Goal: Transaction & Acquisition: Download file/media

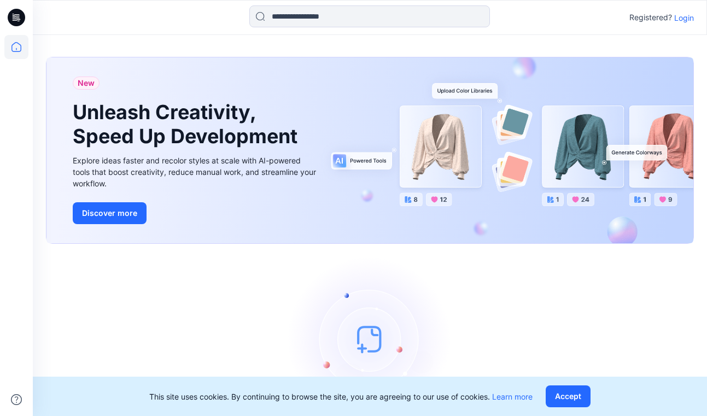
click at [684, 16] on p "Login" at bounding box center [684, 17] width 20 height 11
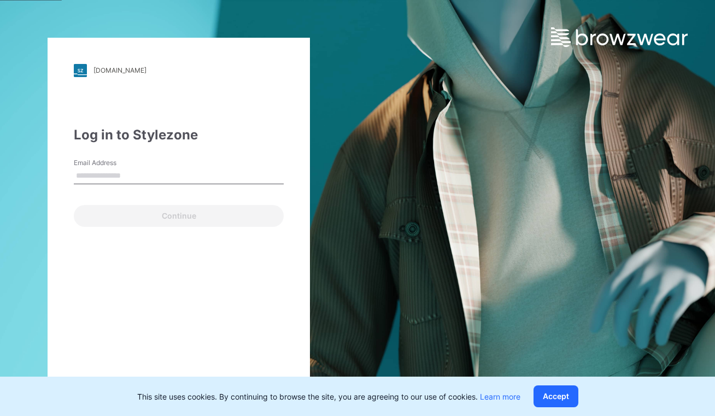
type input "**********"
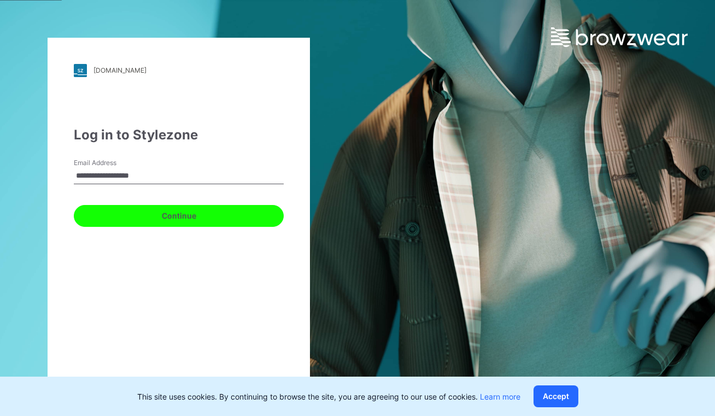
click at [160, 210] on button "Continue" at bounding box center [179, 216] width 210 height 22
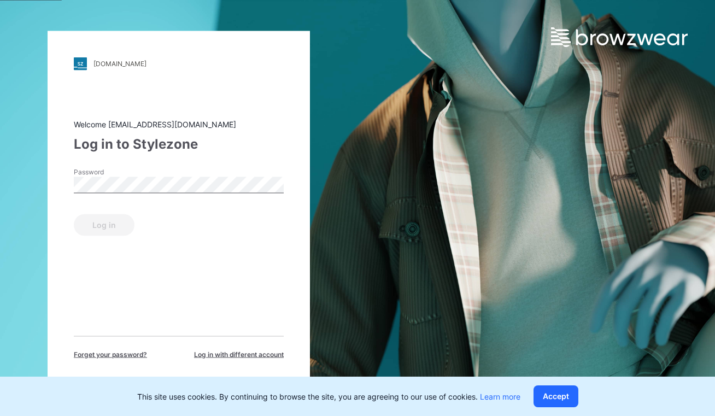
click at [160, 210] on div "Log in" at bounding box center [179, 223] width 210 height 26
click at [162, 211] on div "Log in" at bounding box center [179, 223] width 210 height 26
drag, startPoint x: 127, startPoint y: 222, endPoint x: 111, endPoint y: 219, distance: 16.1
click at [126, 222] on button "Log in" at bounding box center [104, 225] width 61 height 22
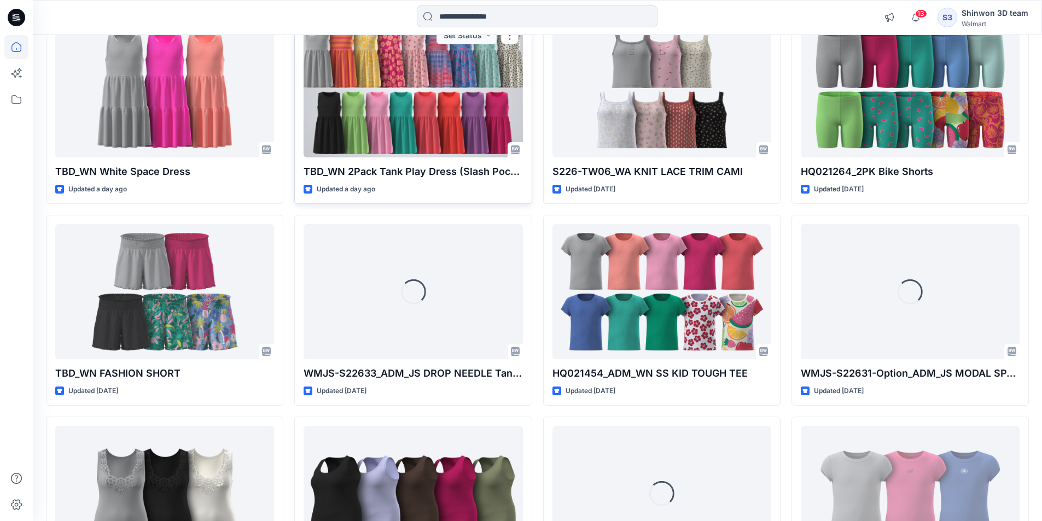
scroll to position [662, 0]
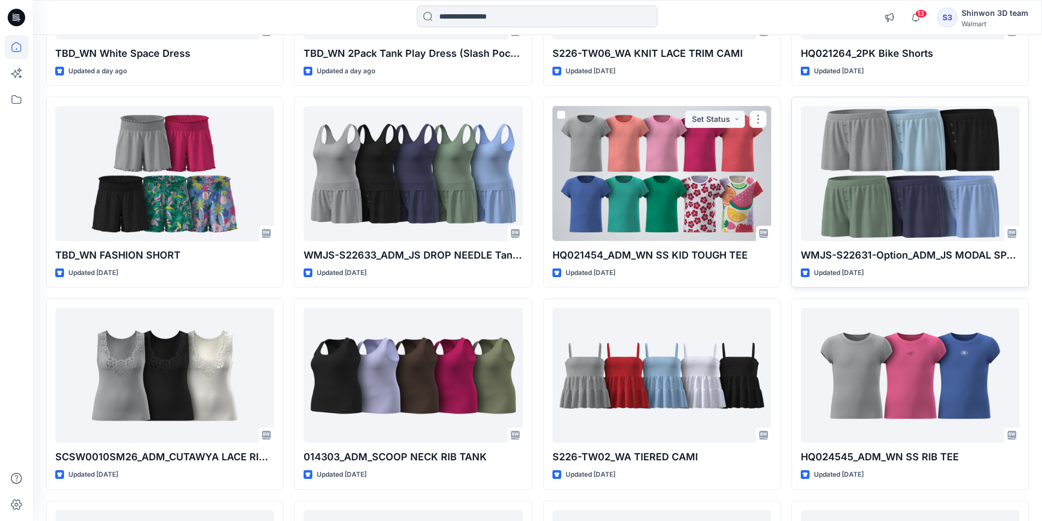
drag, startPoint x: 779, startPoint y: 189, endPoint x: 846, endPoint y: 171, distance: 69.0
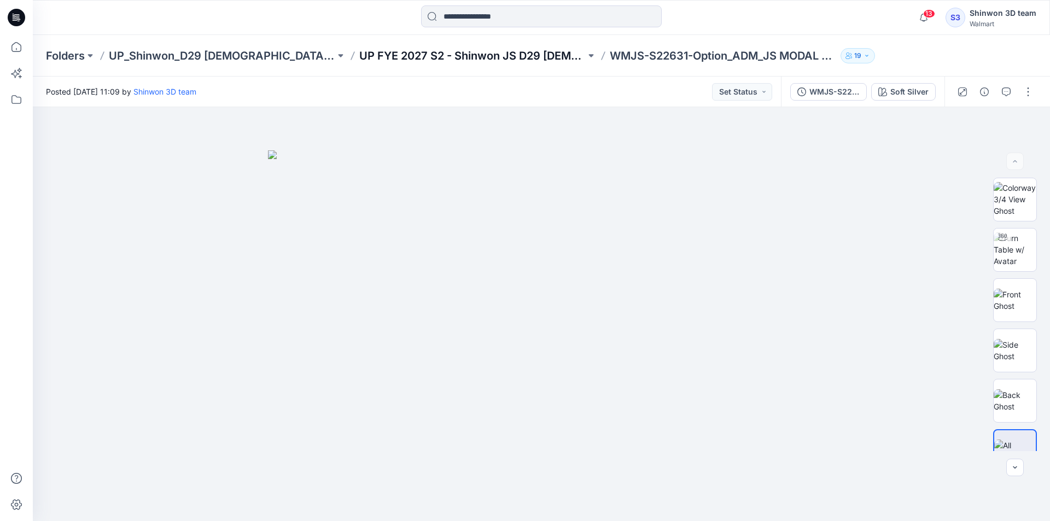
click at [359, 56] on p "UP FYE 2027 S2 - Shinwon JS D29 [DEMOGRAPHIC_DATA] Sleepwear" at bounding box center [472, 55] width 226 height 15
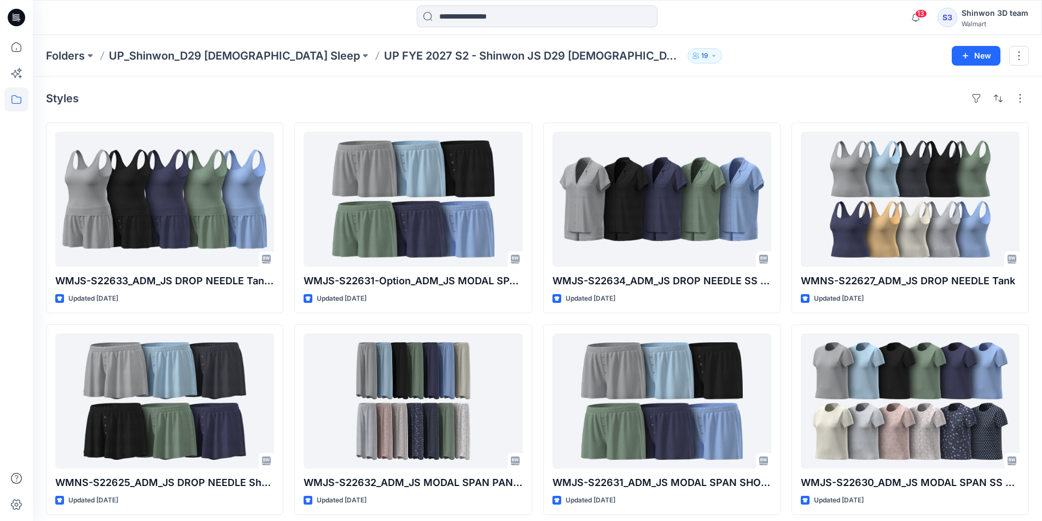
click at [802, 97] on div "Styles" at bounding box center [537, 99] width 983 height 18
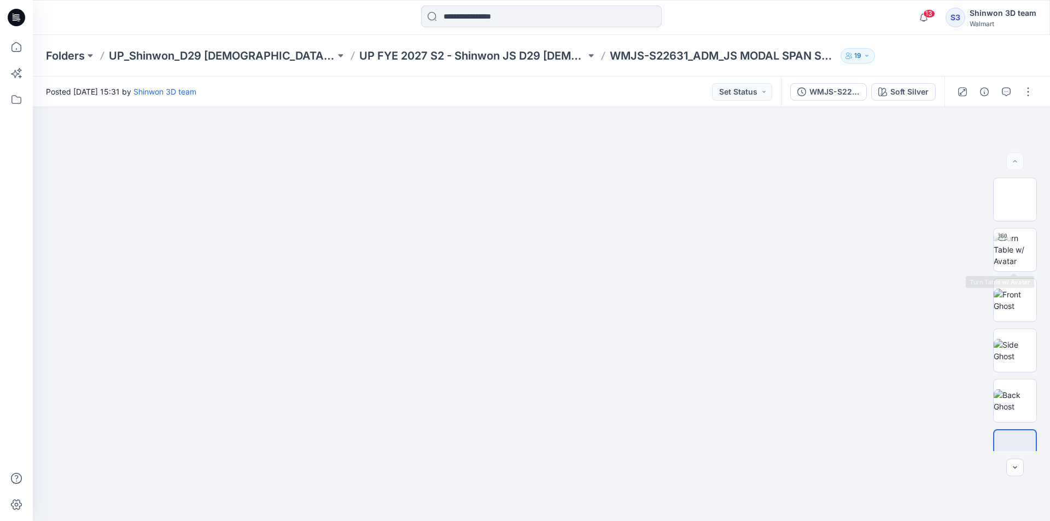
drag, startPoint x: 899, startPoint y: 91, endPoint x: 889, endPoint y: 86, distance: 10.8
click at [898, 90] on div "Soft Silver" at bounding box center [910, 92] width 38 height 12
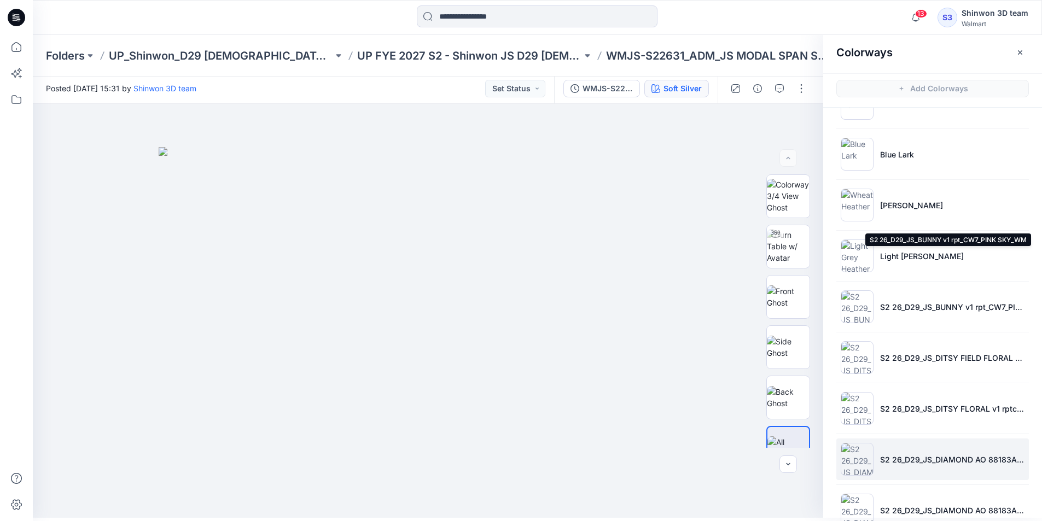
scroll to position [320, 0]
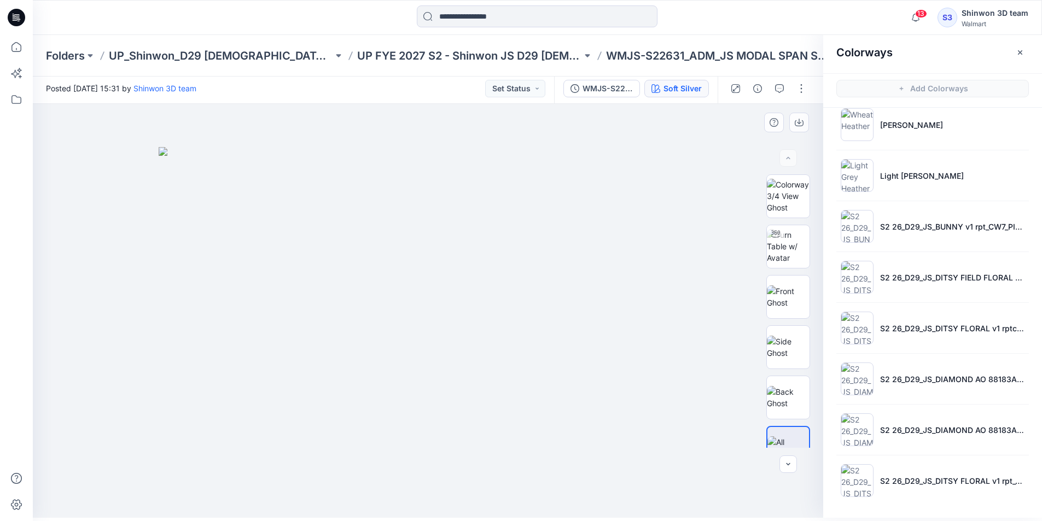
click at [737, 472] on div at bounding box center [432, 311] width 799 height 414
click at [794, 492] on div at bounding box center [432, 311] width 799 height 414
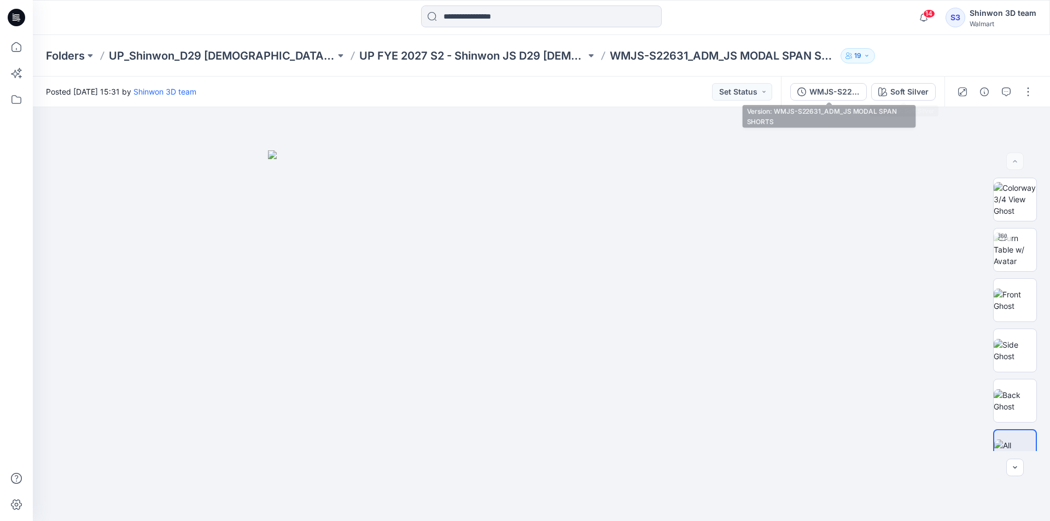
click at [885, 91] on icon "button" at bounding box center [882, 92] width 9 height 9
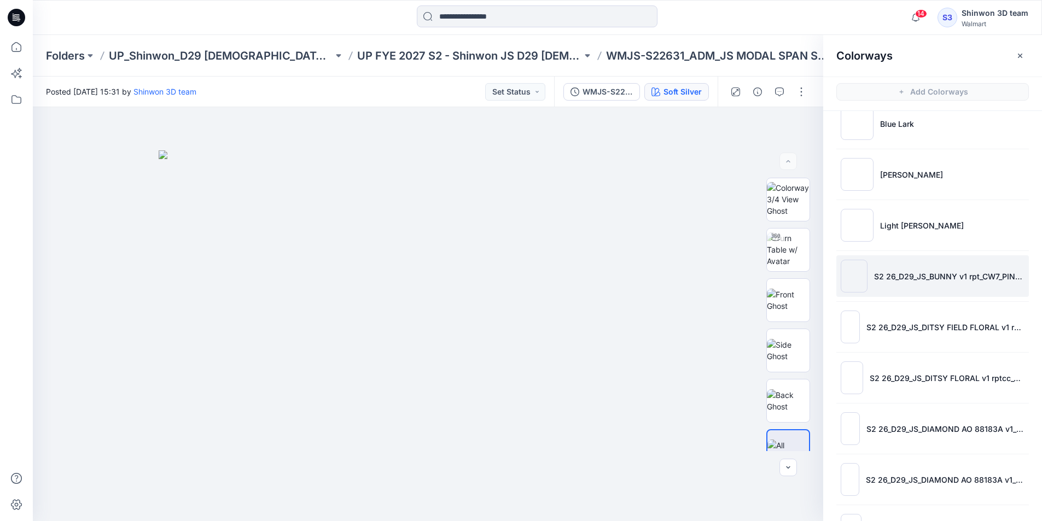
scroll to position [371, 0]
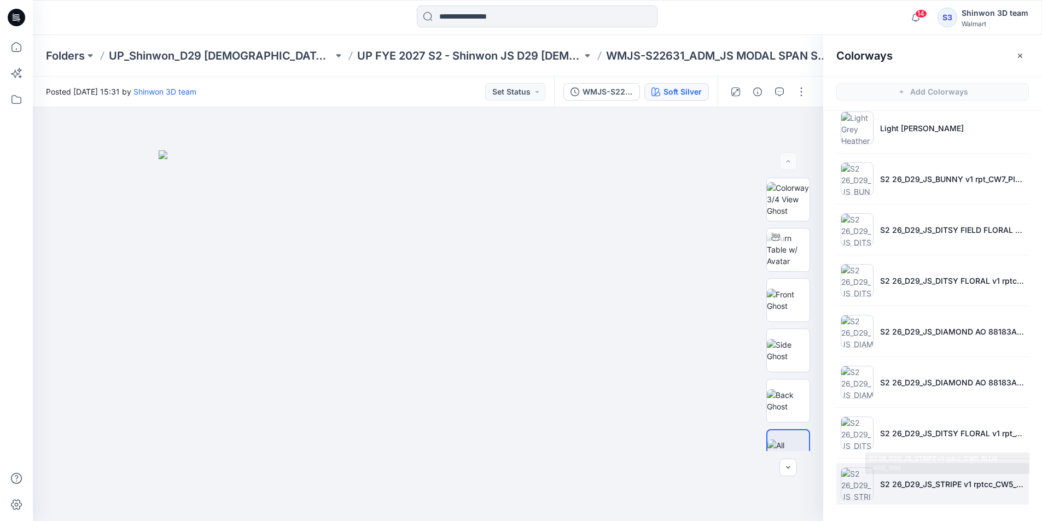
click at [932, 484] on p "S2 26_D29_JS_STRIPE v1 rptcc_CW5_BLUE LARK_WM" at bounding box center [952, 484] width 144 height 11
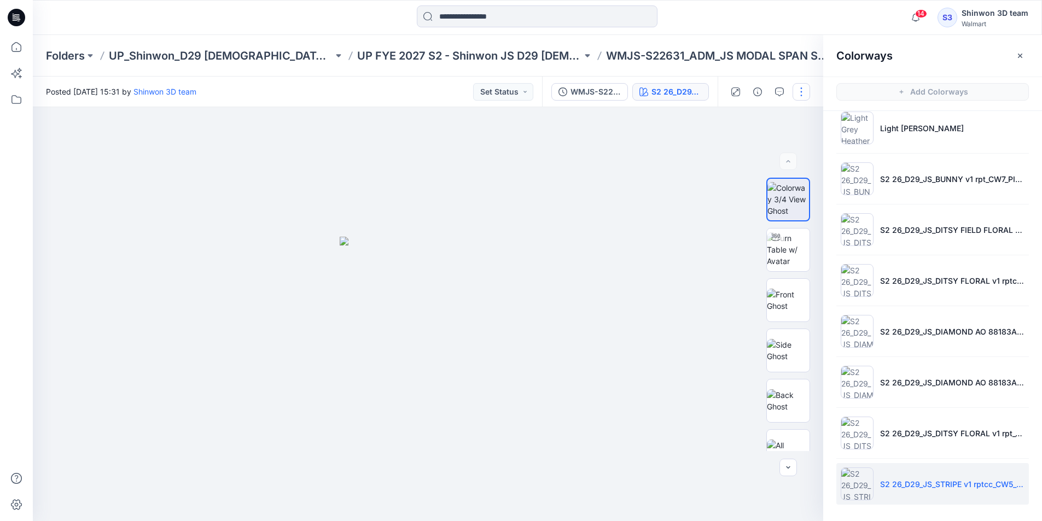
click at [805, 96] on button "button" at bounding box center [802, 92] width 18 height 18
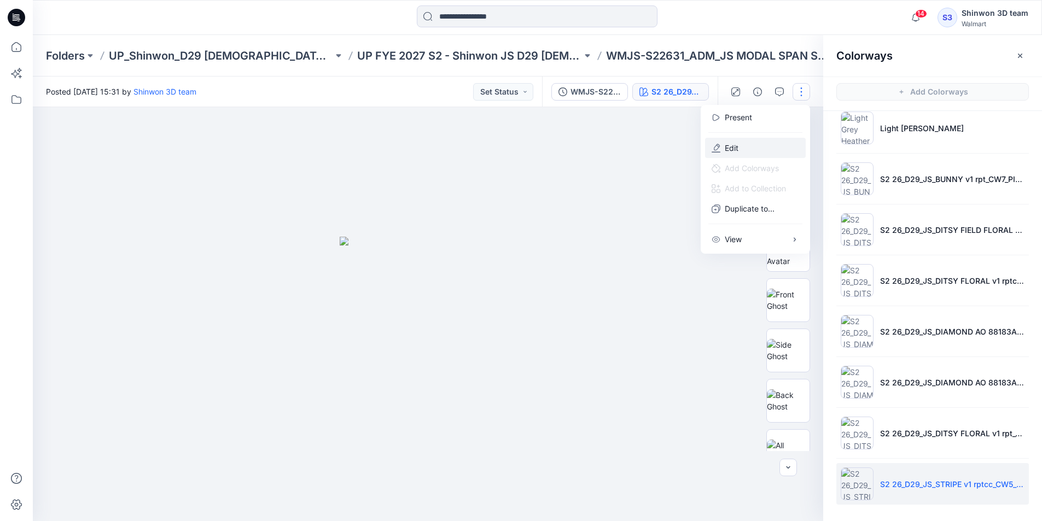
click at [746, 146] on button "Edit" at bounding box center [755, 148] width 101 height 20
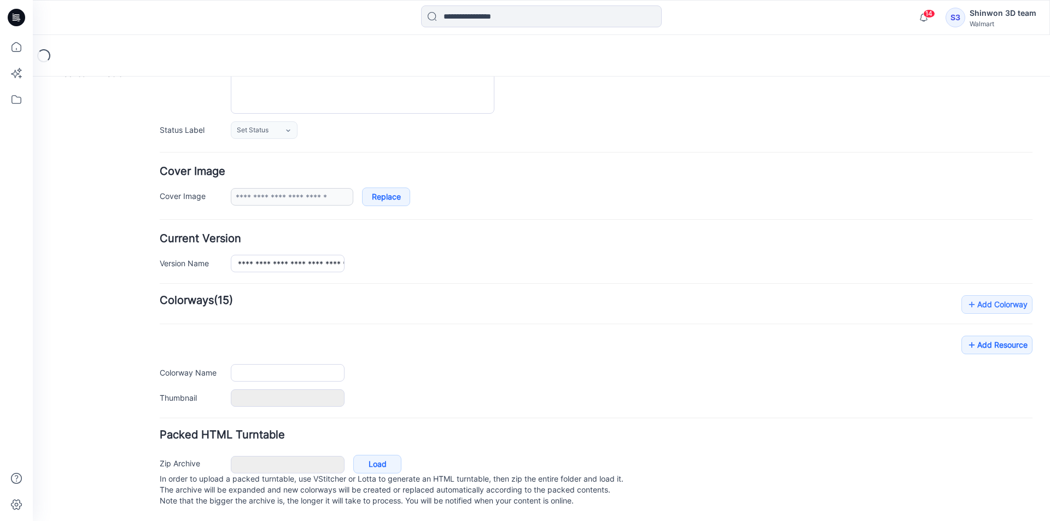
type input "**********"
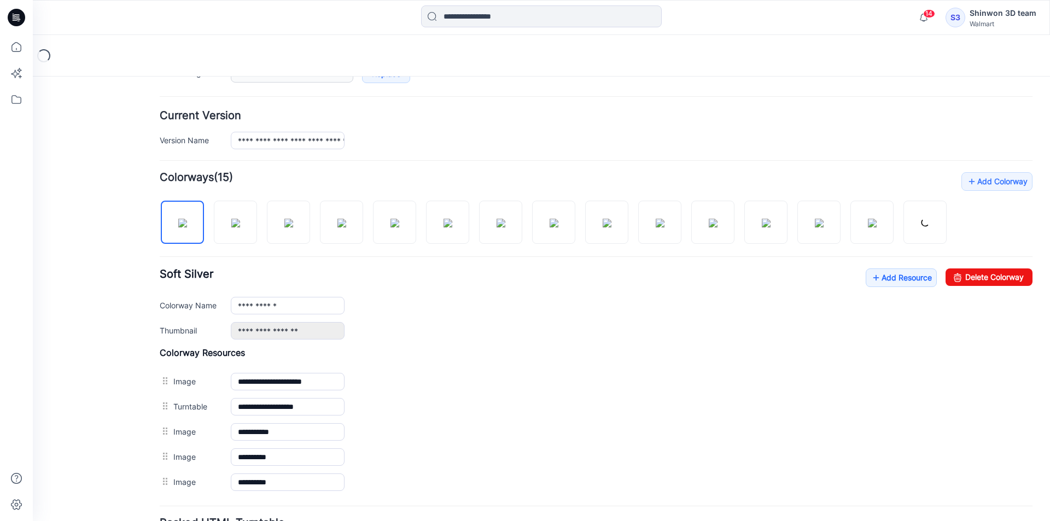
scroll to position [353, 0]
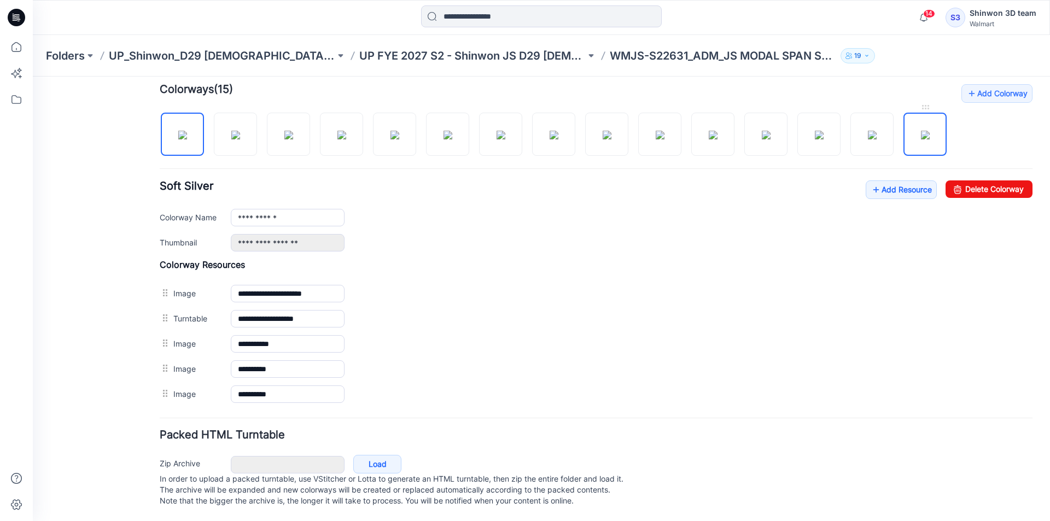
click at [921, 135] on img at bounding box center [925, 135] width 9 height 9
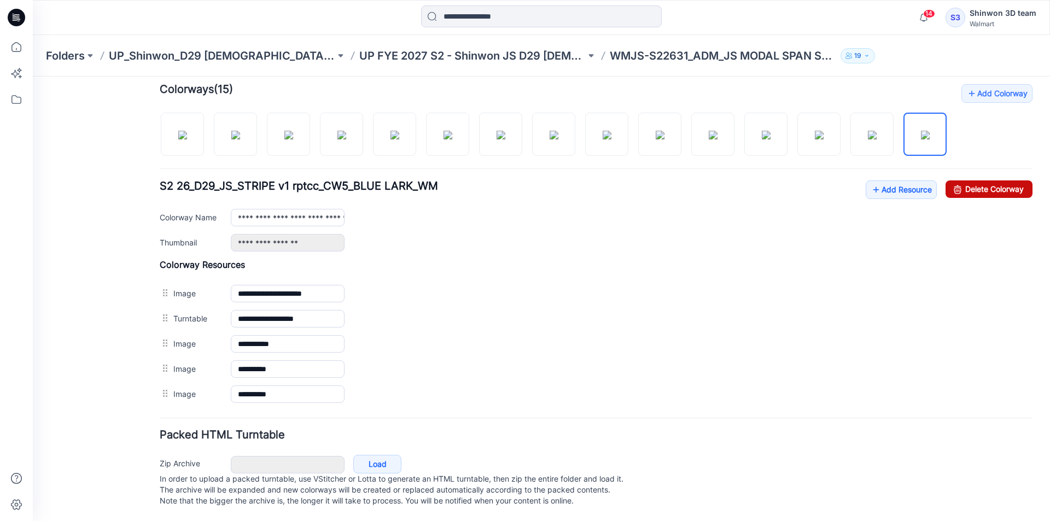
drag, startPoint x: 984, startPoint y: 178, endPoint x: 607, endPoint y: 141, distance: 378.2
click at [984, 181] on link "Delete Colorway" at bounding box center [989, 190] width 87 height 18
type input "**********"
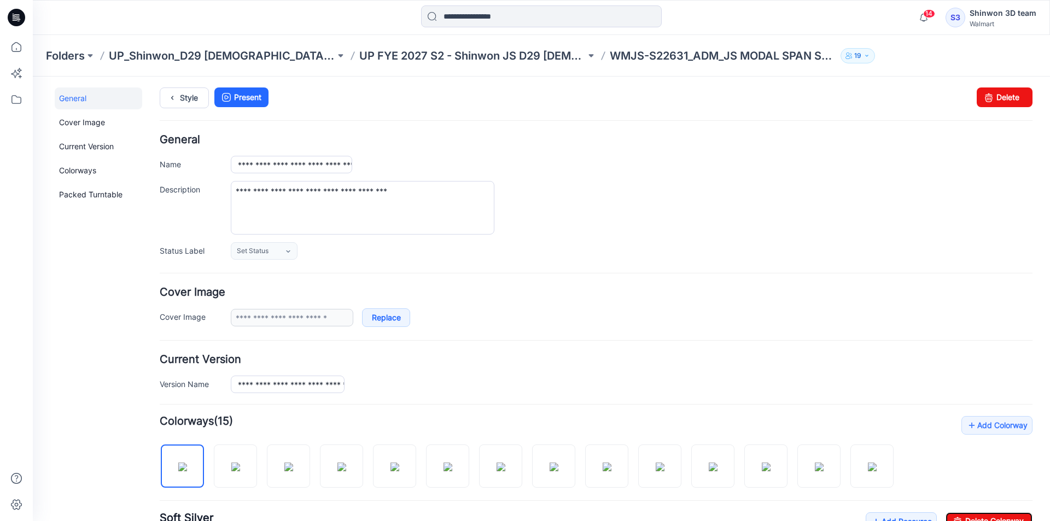
scroll to position [0, 0]
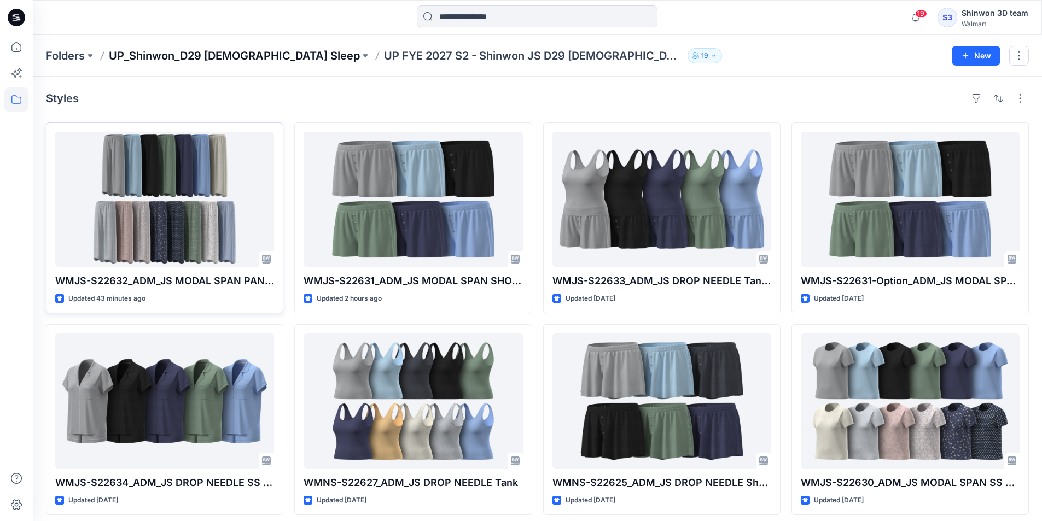
click at [172, 53] on p "UP_Shinwon_D29 [DEMOGRAPHIC_DATA] Sleep" at bounding box center [234, 55] width 251 height 15
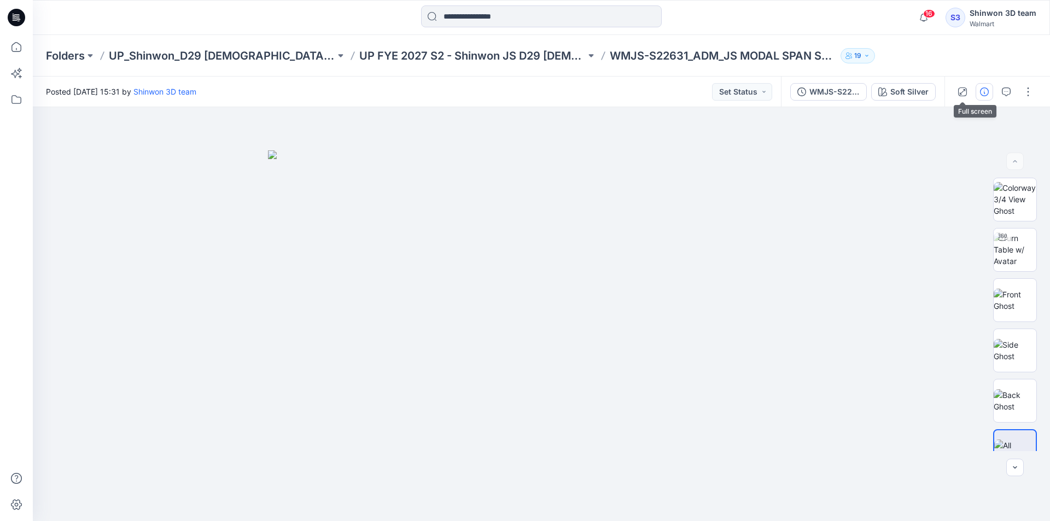
click at [984, 92] on icon "button" at bounding box center [984, 92] width 9 height 9
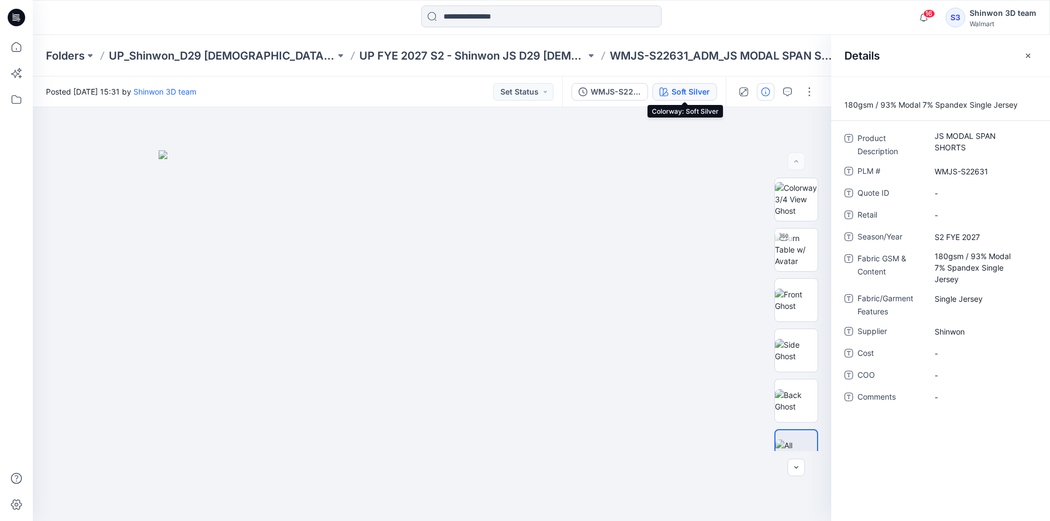
click at [706, 90] on div "Soft Silver" at bounding box center [691, 92] width 38 height 12
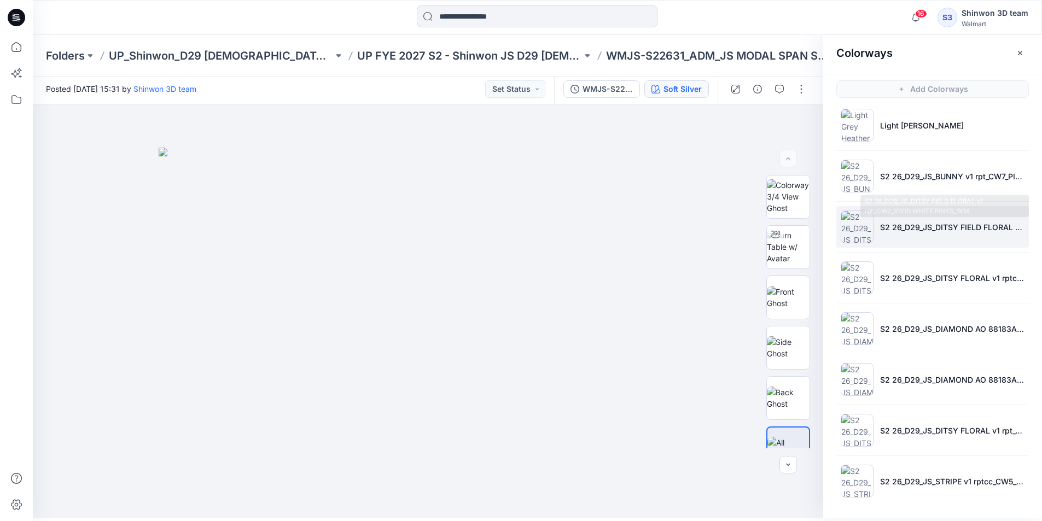
scroll to position [3, 0]
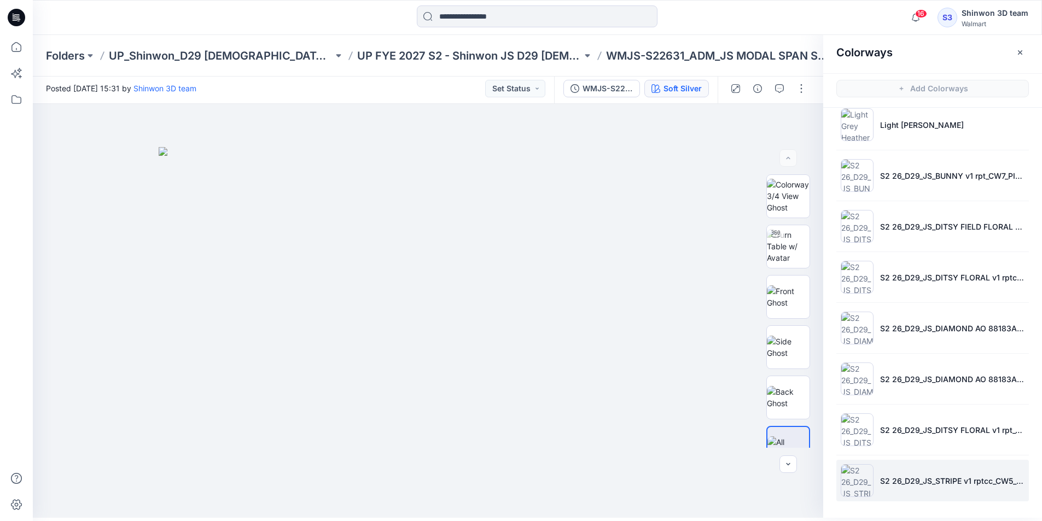
click at [935, 473] on li "S2 26_D29_JS_STRIPE v1 rptcc_CW5_BLUE LARK_WM" at bounding box center [932, 481] width 193 height 42
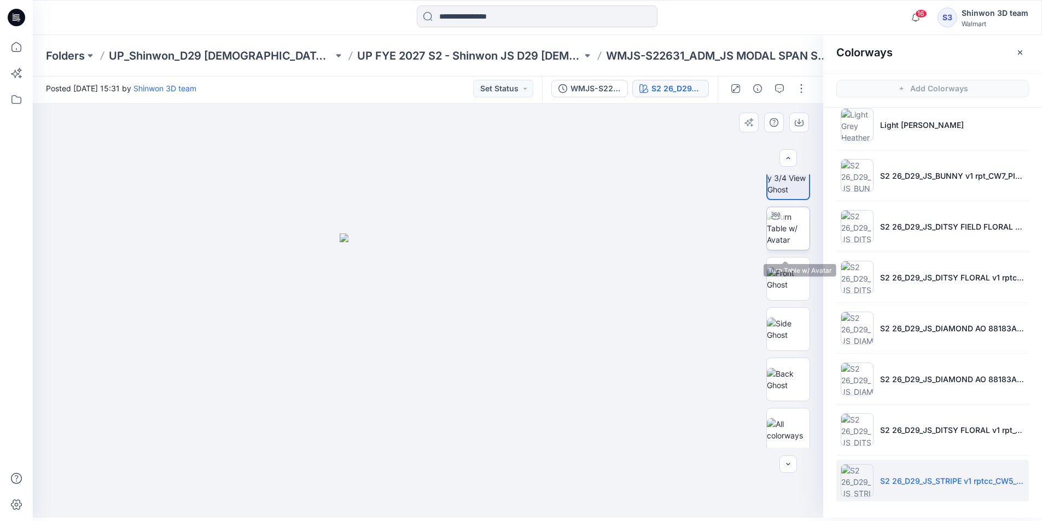
scroll to position [22, 0]
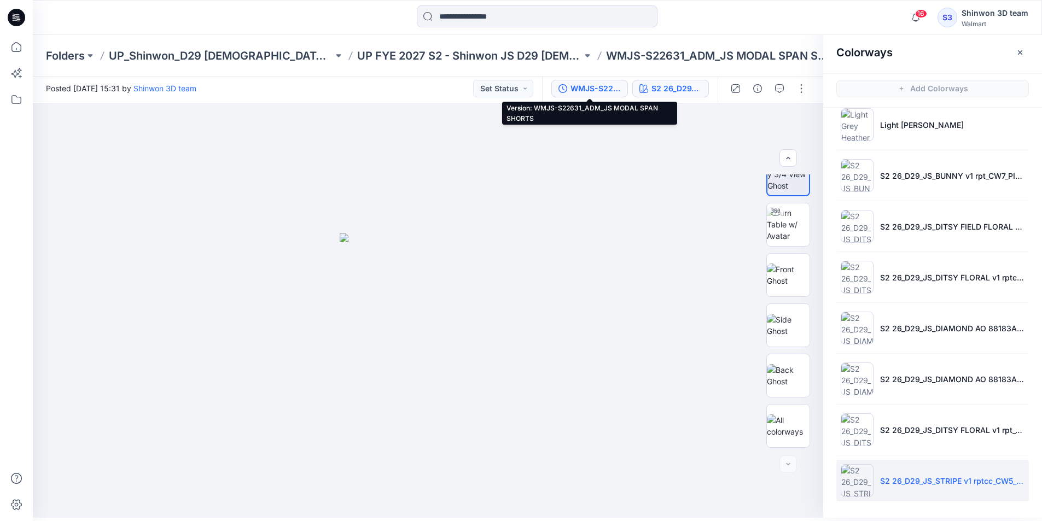
click at [595, 85] on div "WMJS-S22631_ADM_JS MODAL SPAN SHORTS" at bounding box center [596, 89] width 50 height 12
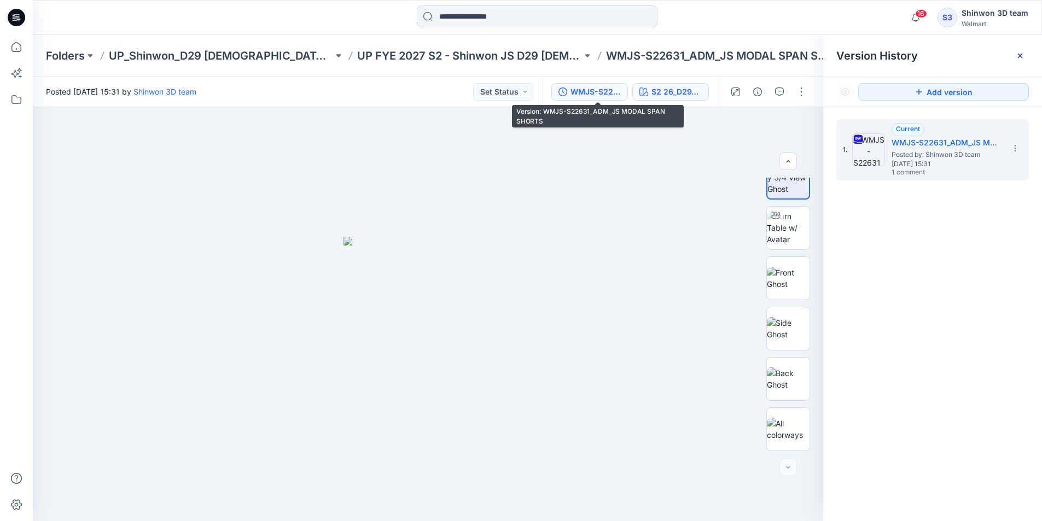
scroll to position [0, 0]
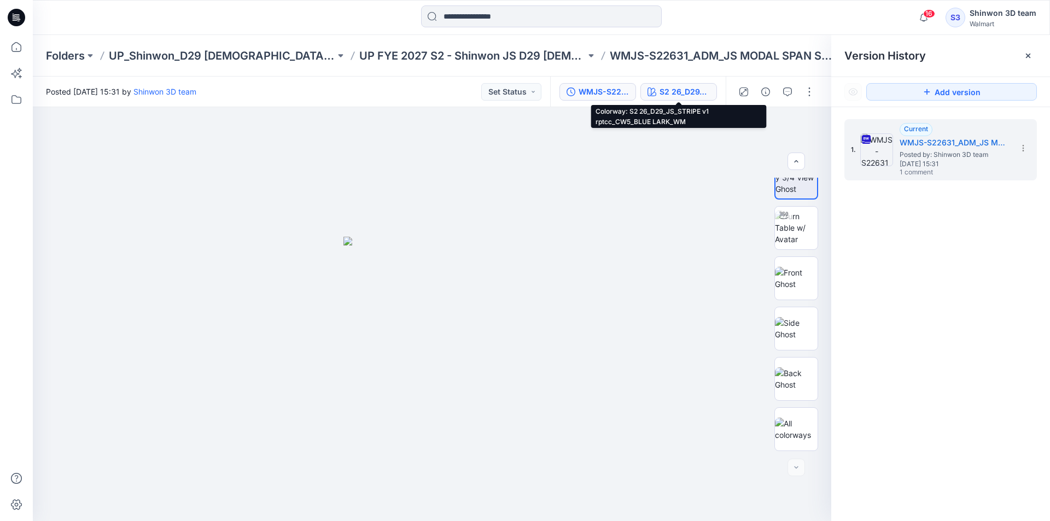
click at [685, 89] on div "S2 26_D29_JS_STRIPE v1 rptcc_CW5_BLUE LARK_WM" at bounding box center [685, 92] width 50 height 12
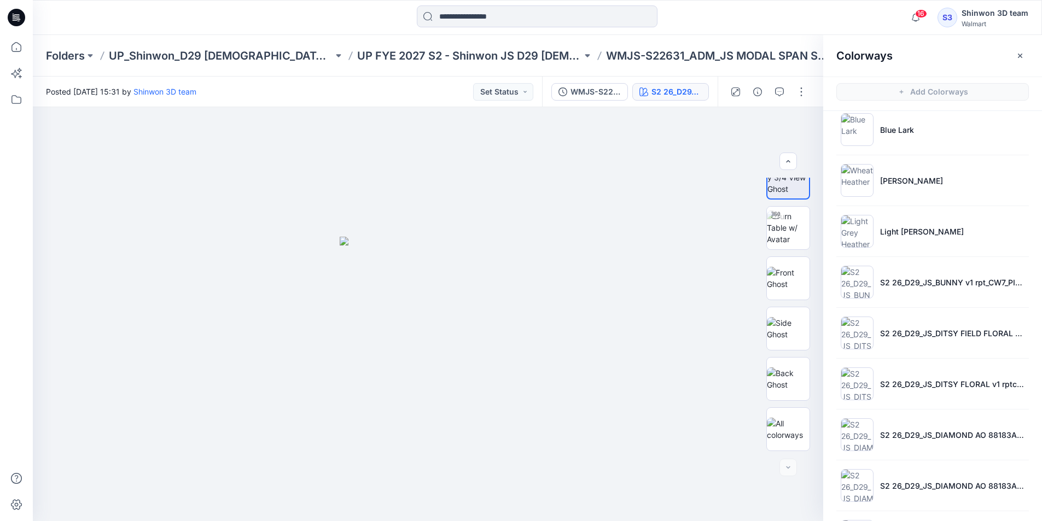
scroll to position [371, 0]
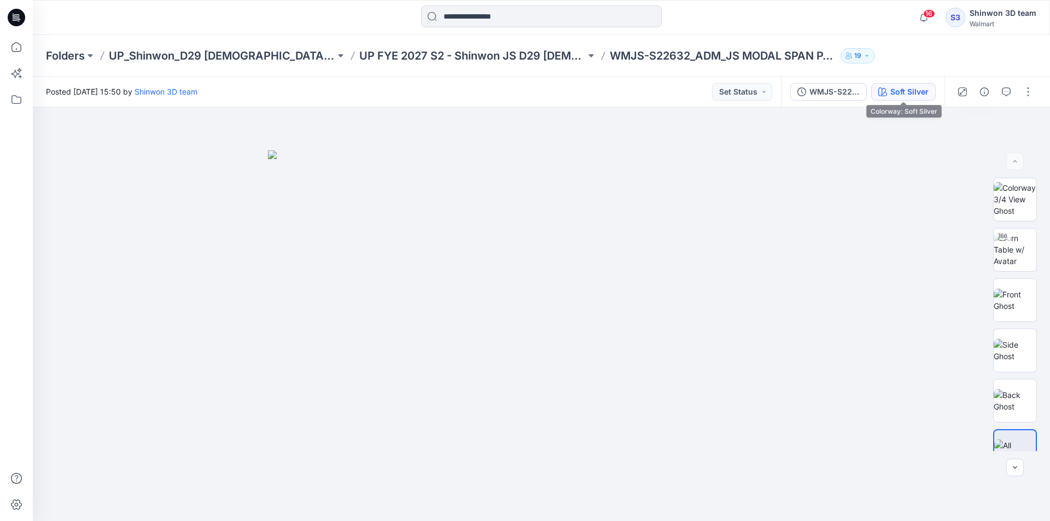
click at [909, 88] on div "Soft Silver" at bounding box center [910, 92] width 38 height 12
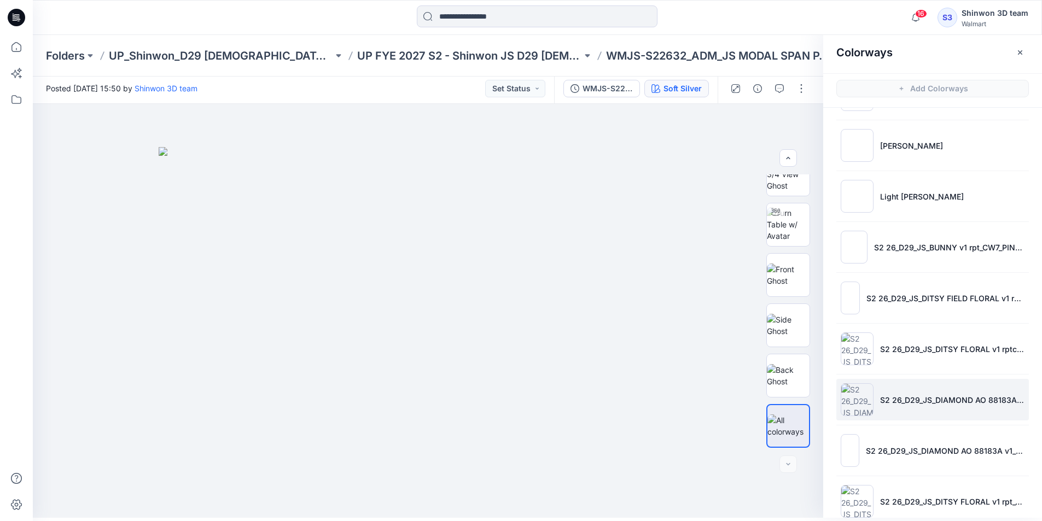
scroll to position [371, 0]
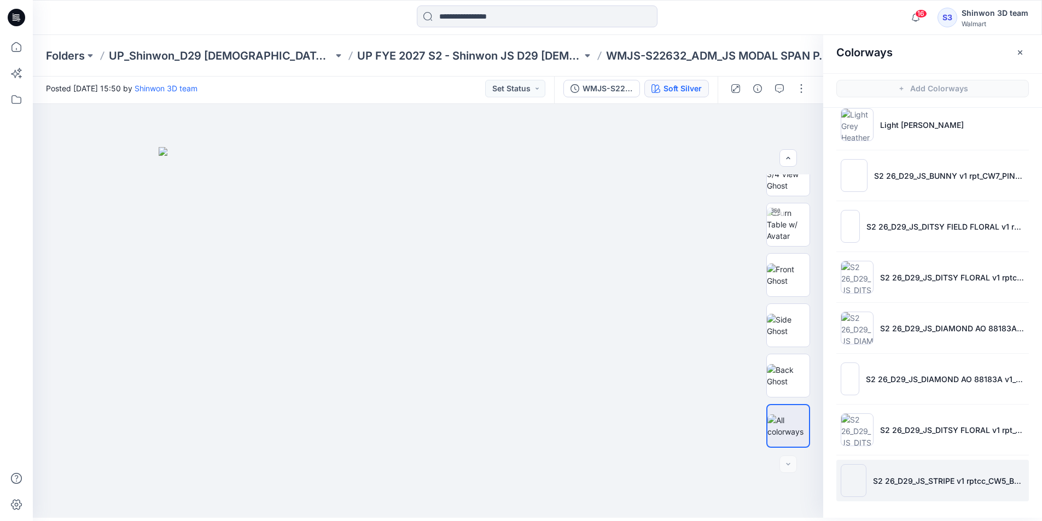
click at [890, 463] on li "S2 26_D29_JS_STRIPE v1 rptcc_CW5_BLUE LARK_WM" at bounding box center [932, 481] width 193 height 42
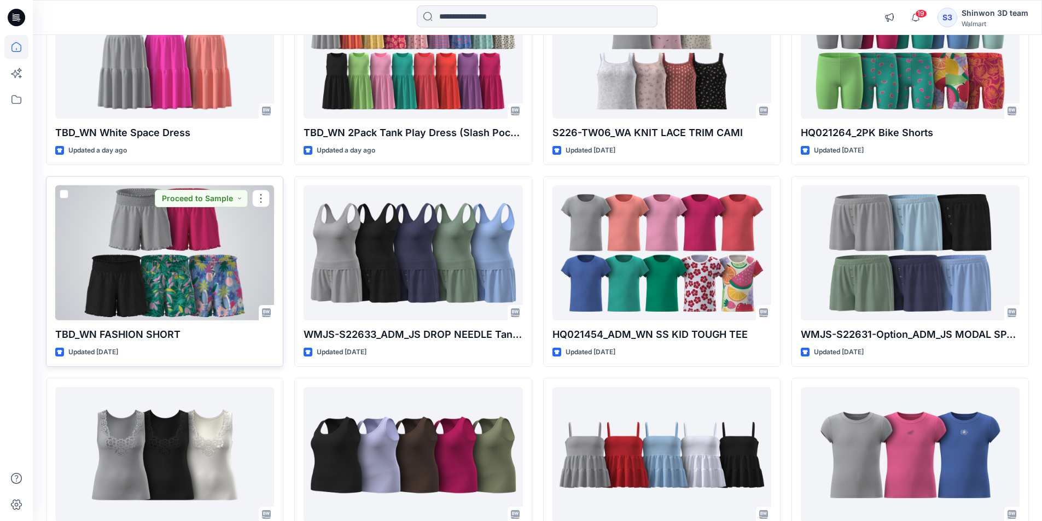
scroll to position [444, 0]
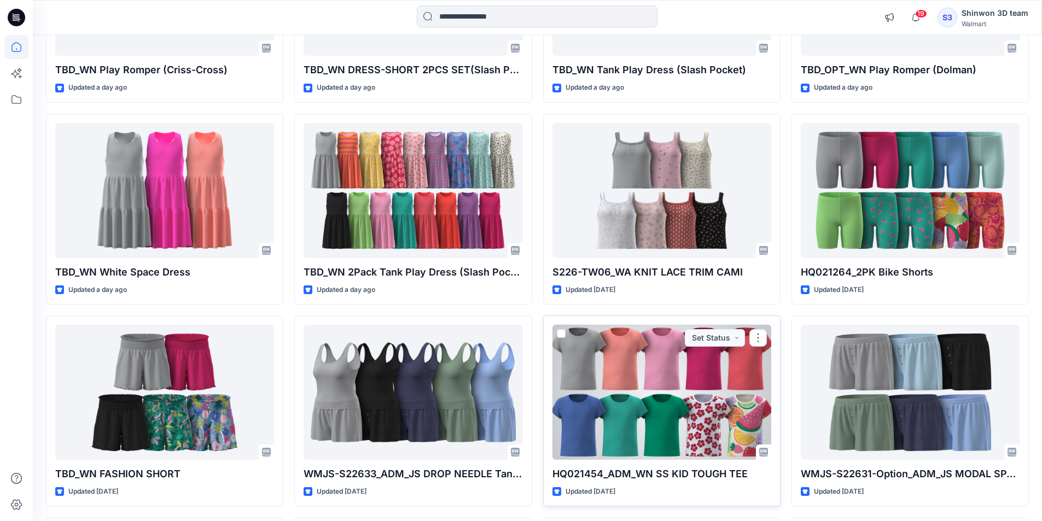
click at [639, 370] on div at bounding box center [661, 392] width 219 height 135
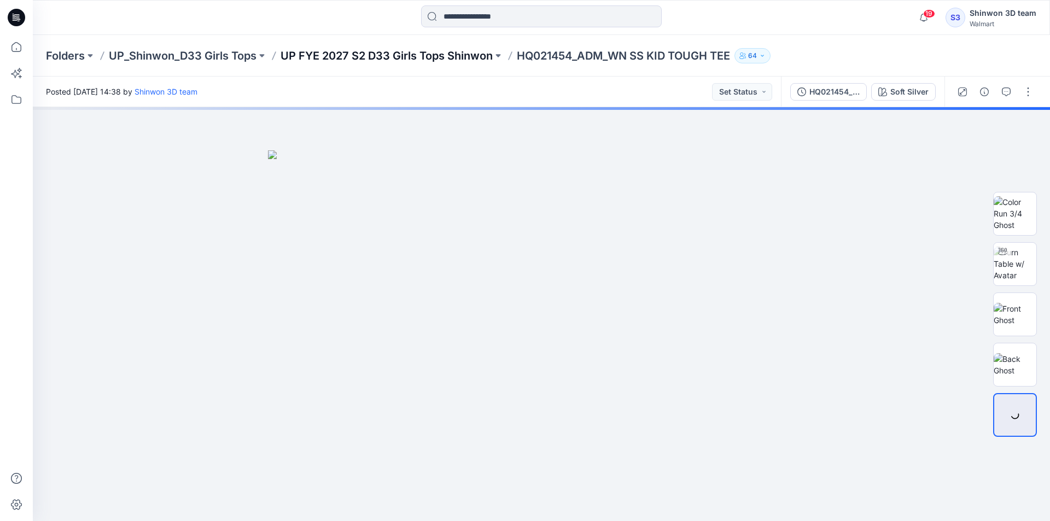
click at [449, 54] on p "UP FYE 2027 S2 D33 Girls Tops Shinwon" at bounding box center [387, 55] width 212 height 15
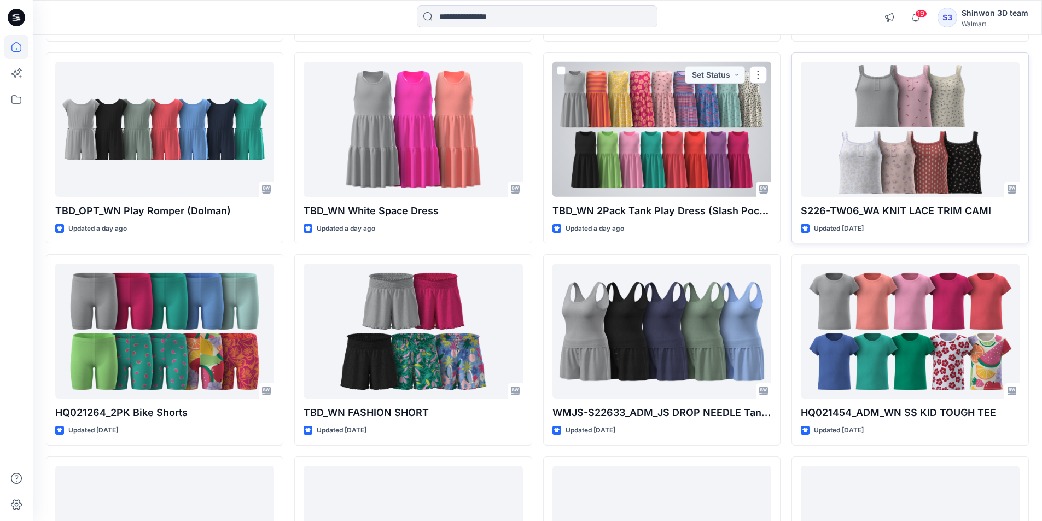
scroll to position [717, 0]
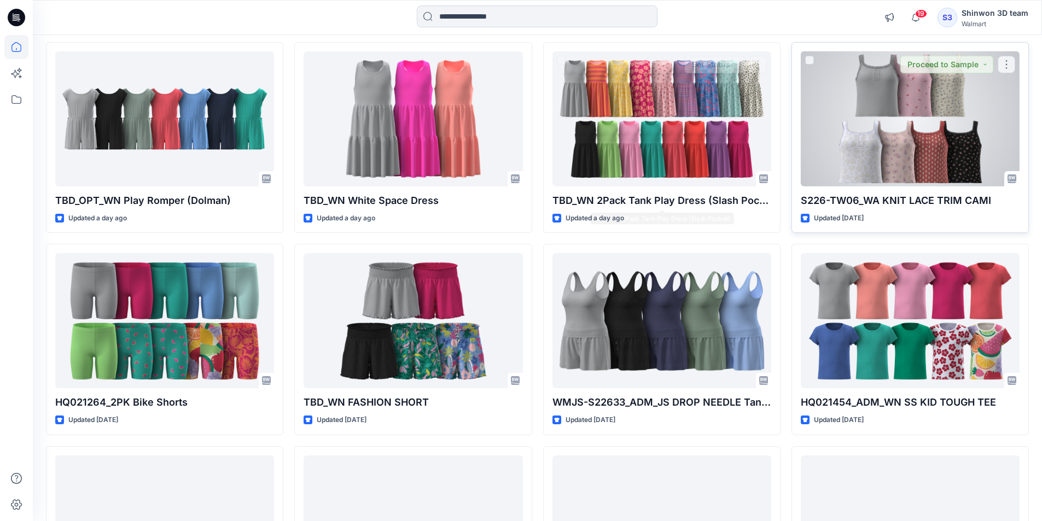
click at [881, 138] on div at bounding box center [910, 118] width 219 height 135
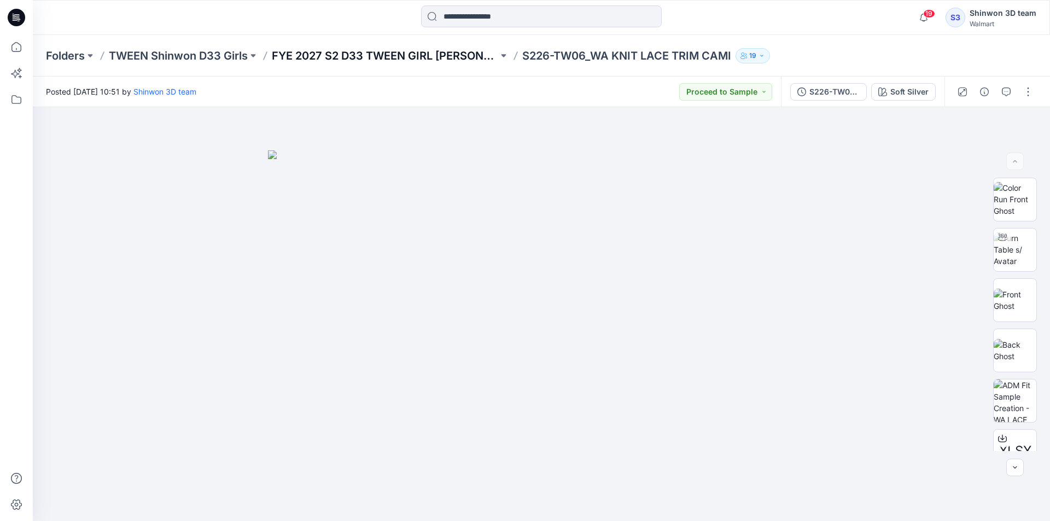
click at [329, 53] on p "FYE 2027 S2 D33 TWEEN GIRL [PERSON_NAME]" at bounding box center [385, 55] width 226 height 15
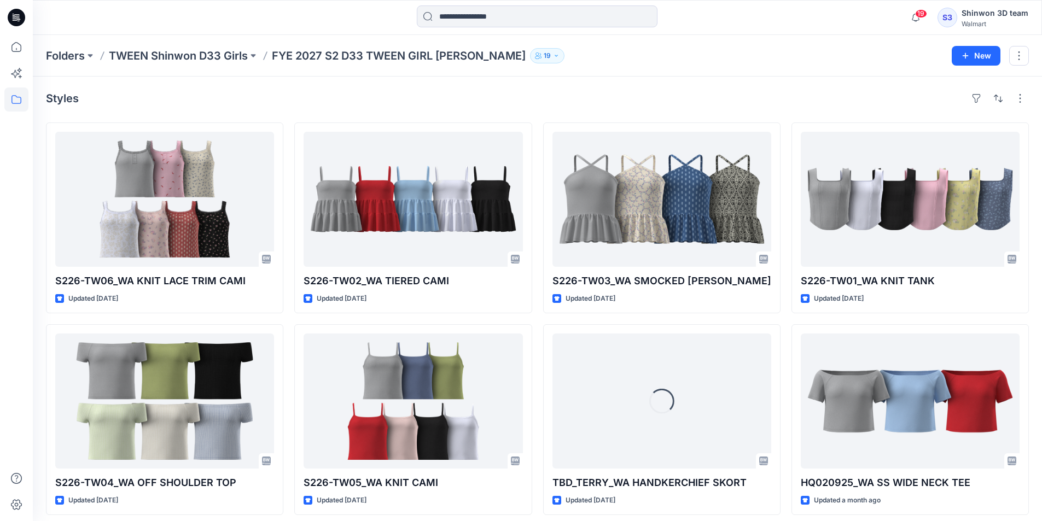
click at [235, 57] on p "TWEEN Shinwon D33 Girls" at bounding box center [178, 55] width 139 height 15
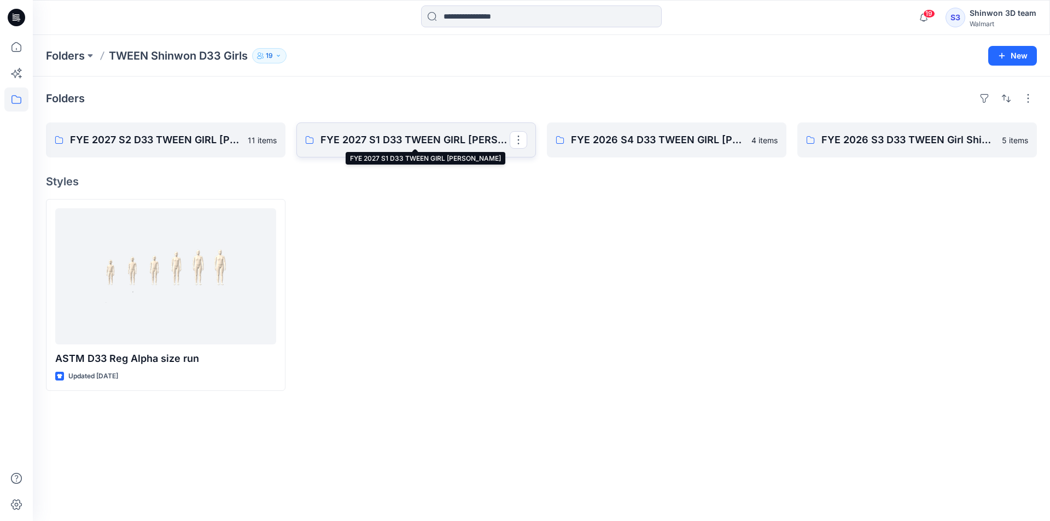
click at [436, 144] on p "FYE 2027 S1 D33 TWEEN GIRL [PERSON_NAME]" at bounding box center [415, 139] width 189 height 15
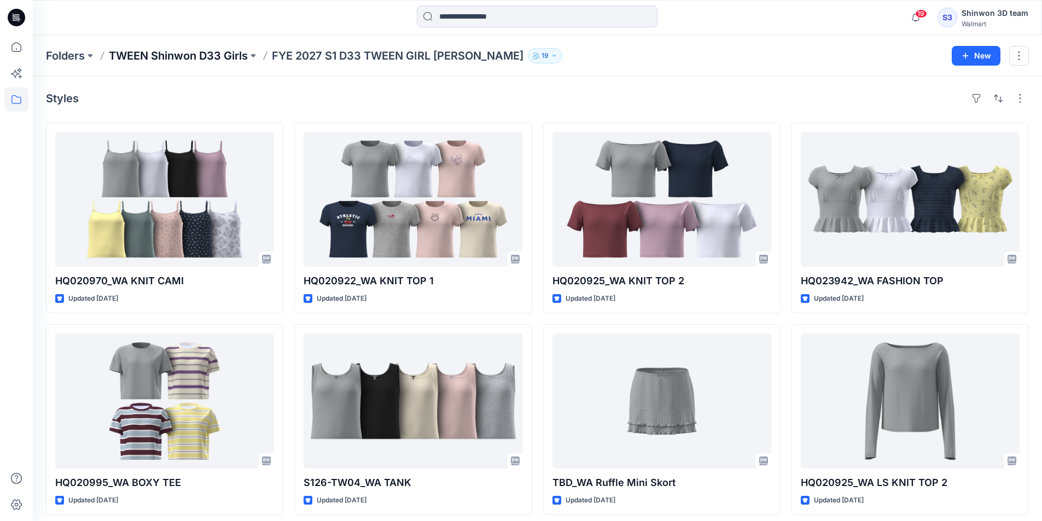
click at [187, 49] on p "TWEEN Shinwon D33 Girls" at bounding box center [178, 55] width 139 height 15
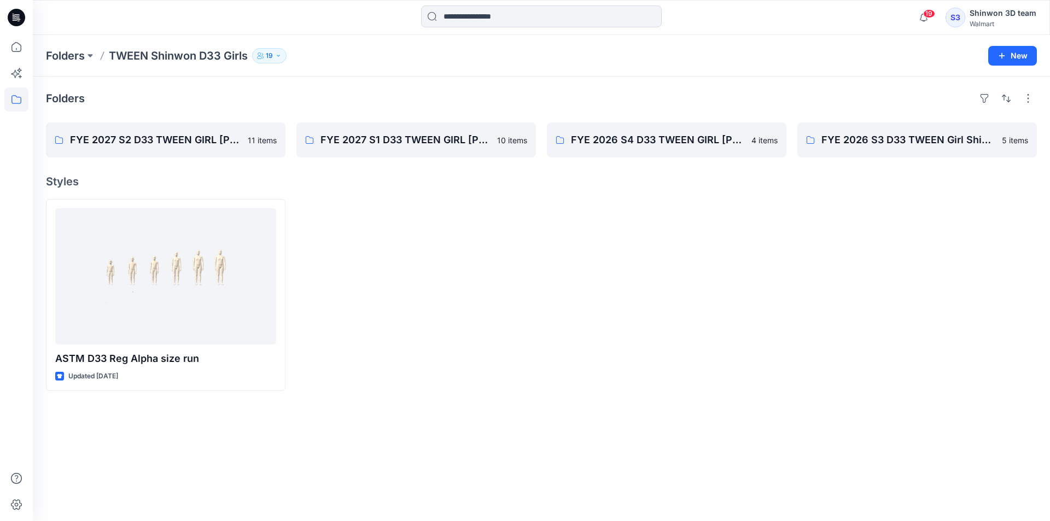
click at [56, 55] on p "Folders" at bounding box center [65, 55] width 39 height 15
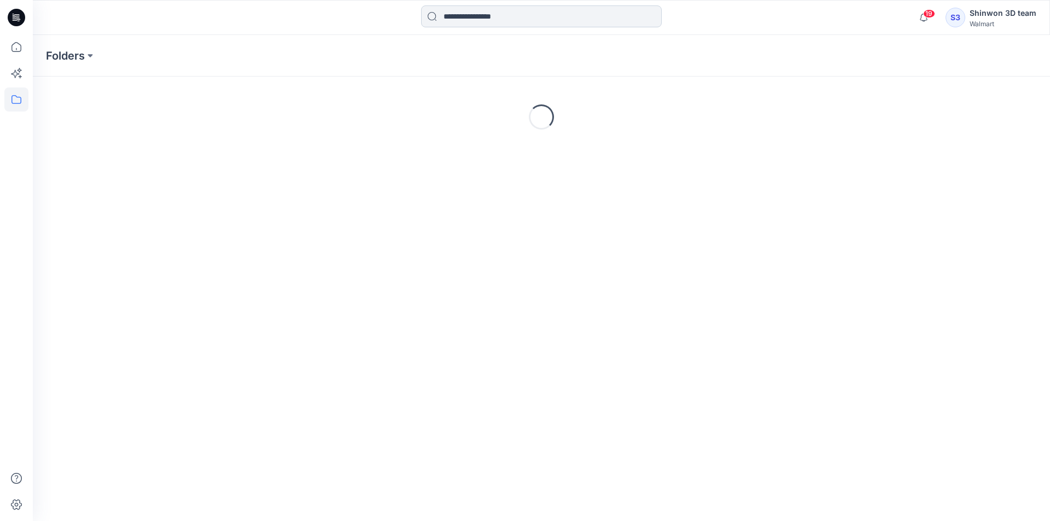
click at [487, 23] on input at bounding box center [541, 16] width 241 height 22
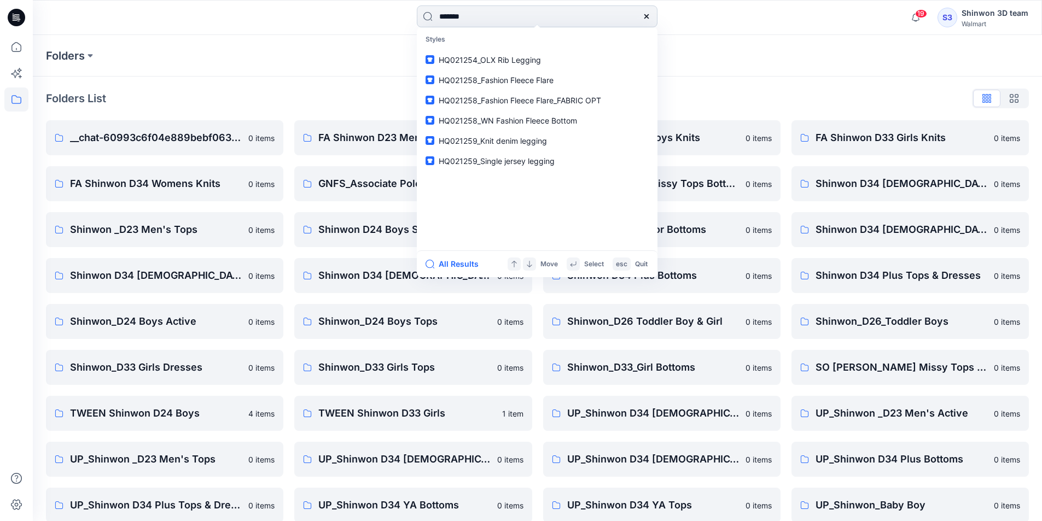
type input "********"
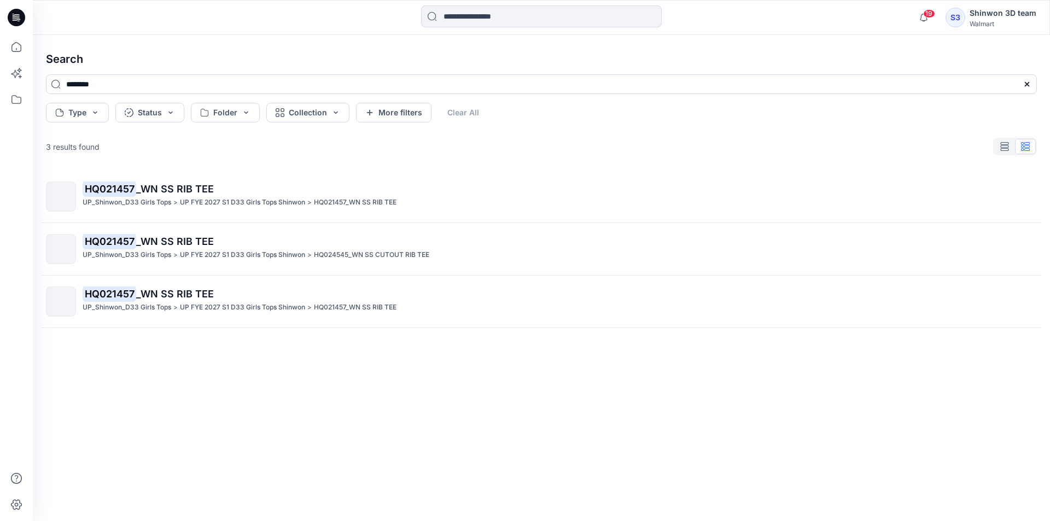
click at [188, 190] on span "_WN SS RIB TEE" at bounding box center [175, 188] width 78 height 11
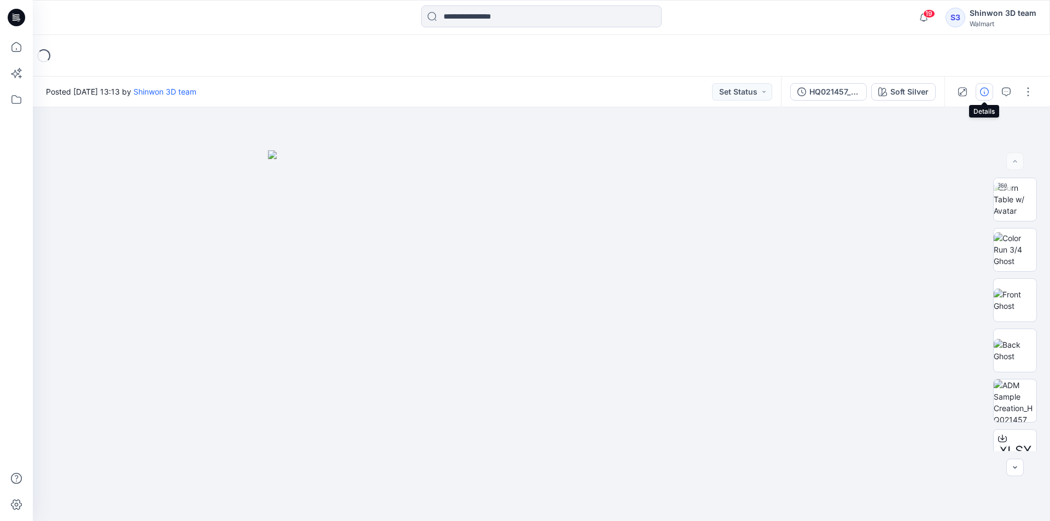
click at [979, 94] on button "button" at bounding box center [985, 92] width 18 height 18
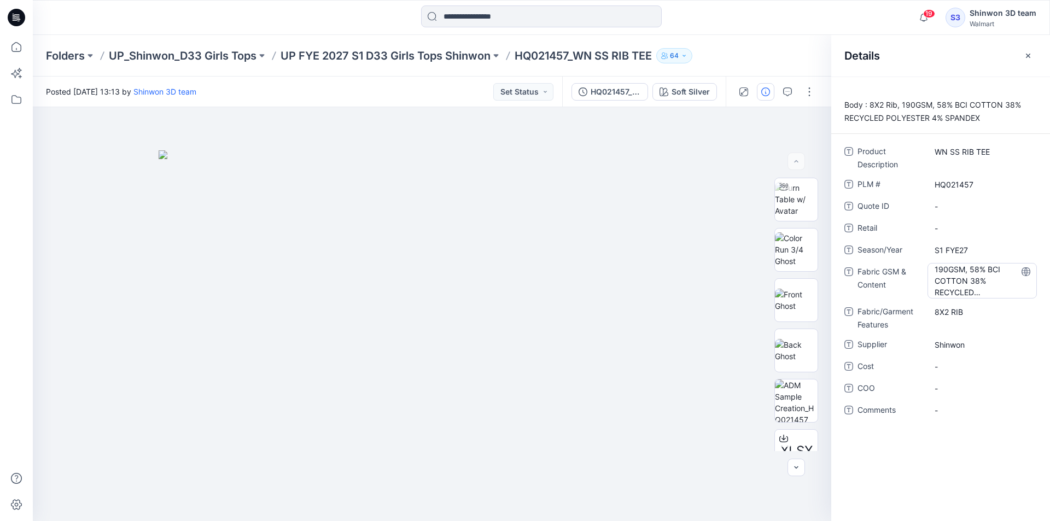
click at [958, 290] on Content "190GSM, 58% BCI COTTON 38% RECYCLED POLYESTER 4% SPANDEX" at bounding box center [982, 281] width 95 height 34
drag, startPoint x: 960, startPoint y: 284, endPoint x: 1000, endPoint y: 310, distance: 47.7
click at [1000, 310] on div "**********" at bounding box center [941, 287] width 193 height 288
click at [983, 282] on textarea "**********" at bounding box center [982, 280] width 109 height 34
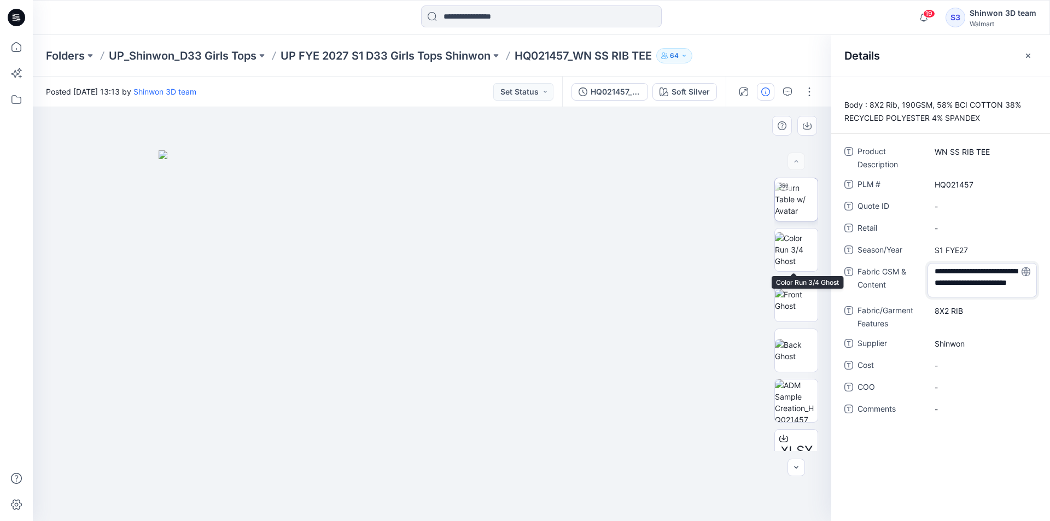
click at [794, 206] on img at bounding box center [796, 199] width 43 height 34
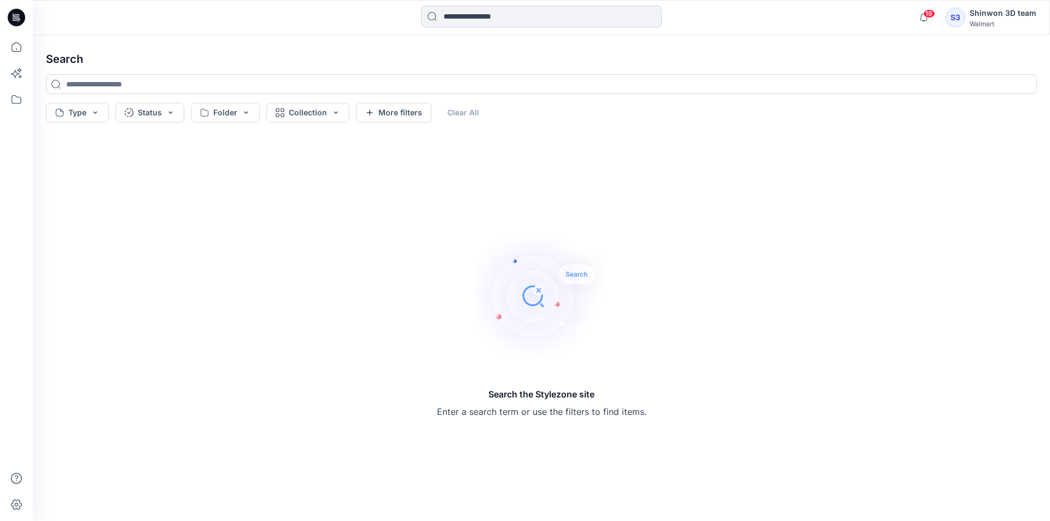
click at [452, 14] on input at bounding box center [541, 16] width 241 height 22
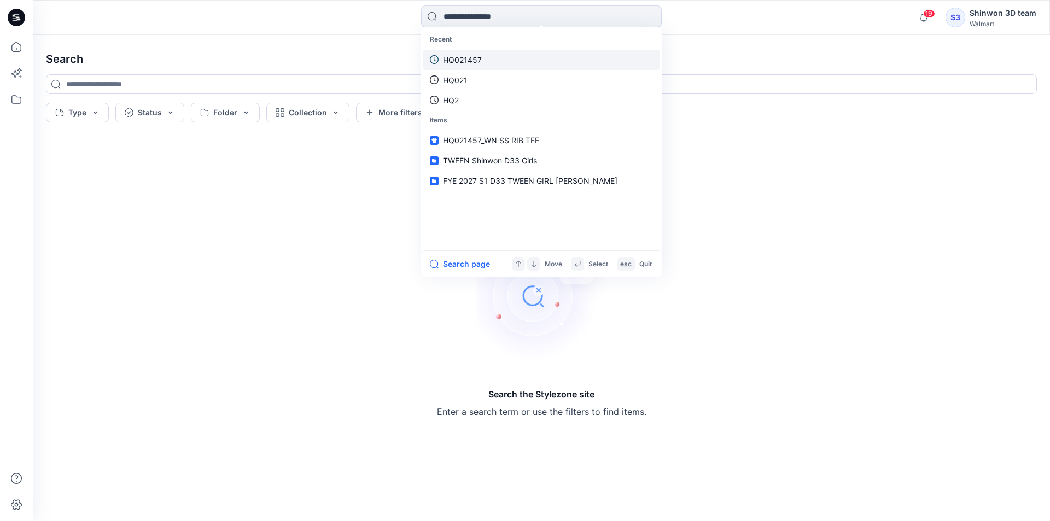
click at [470, 59] on p "HQ021457" at bounding box center [462, 59] width 39 height 11
type input "********"
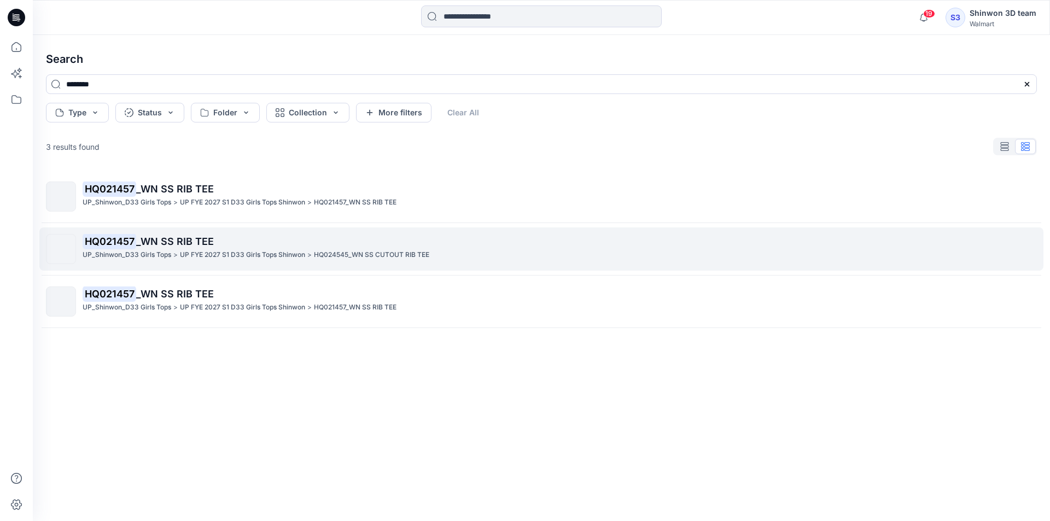
click at [186, 245] on span "_WN SS RIB TEE" at bounding box center [175, 241] width 78 height 11
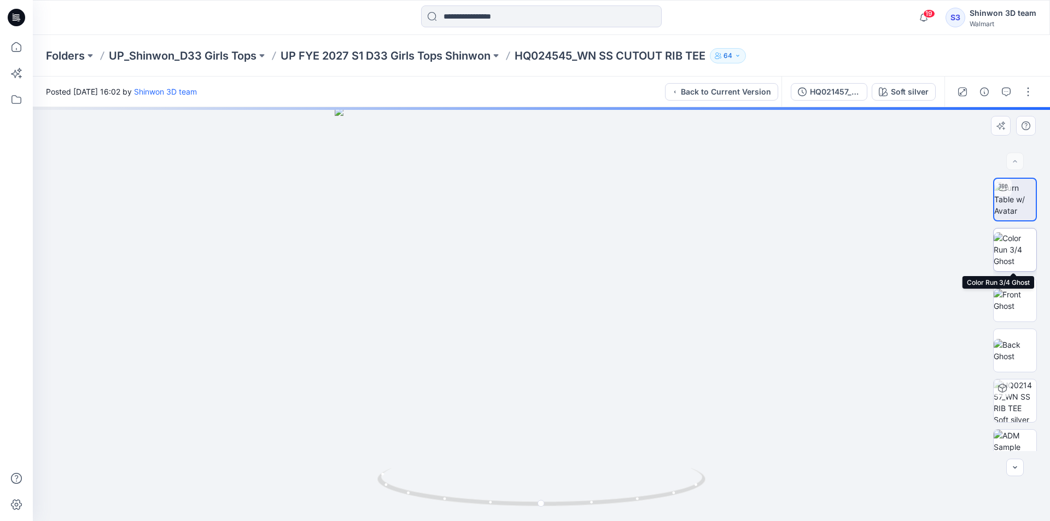
click at [1007, 249] on img at bounding box center [1015, 249] width 43 height 34
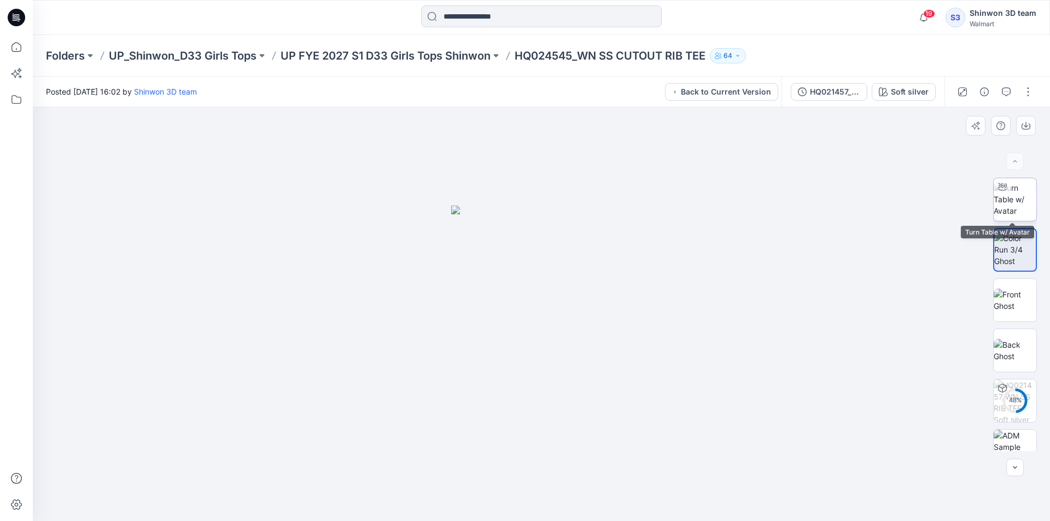
click at [1010, 195] on img at bounding box center [1015, 199] width 43 height 34
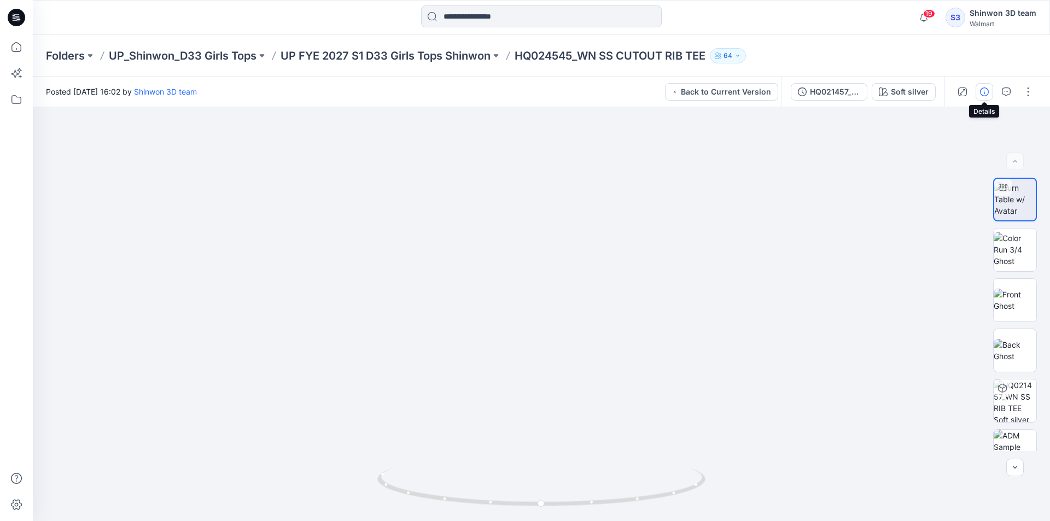
click at [980, 95] on icon "button" at bounding box center [984, 92] width 9 height 9
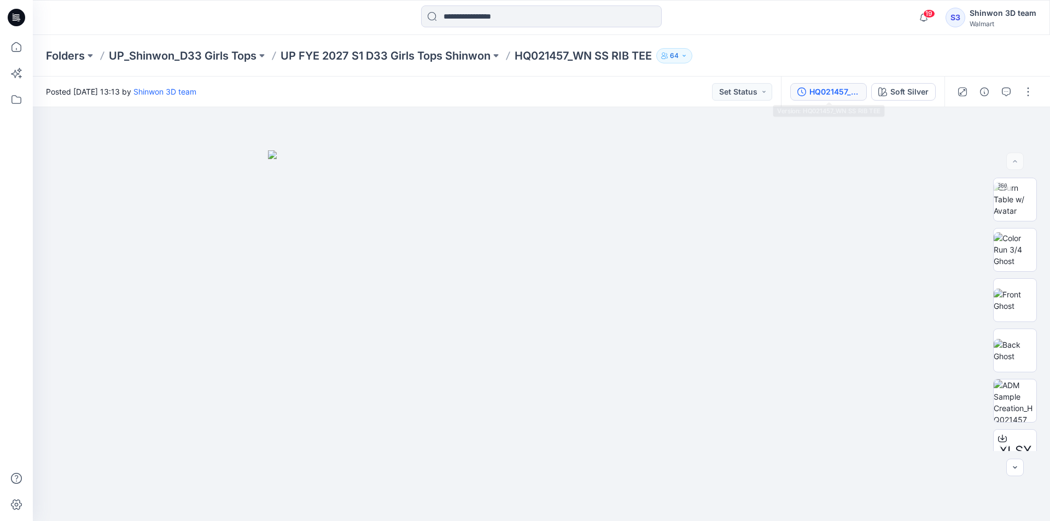
click at [839, 88] on div "HQ021457_WN SS RIB TEE" at bounding box center [835, 92] width 50 height 12
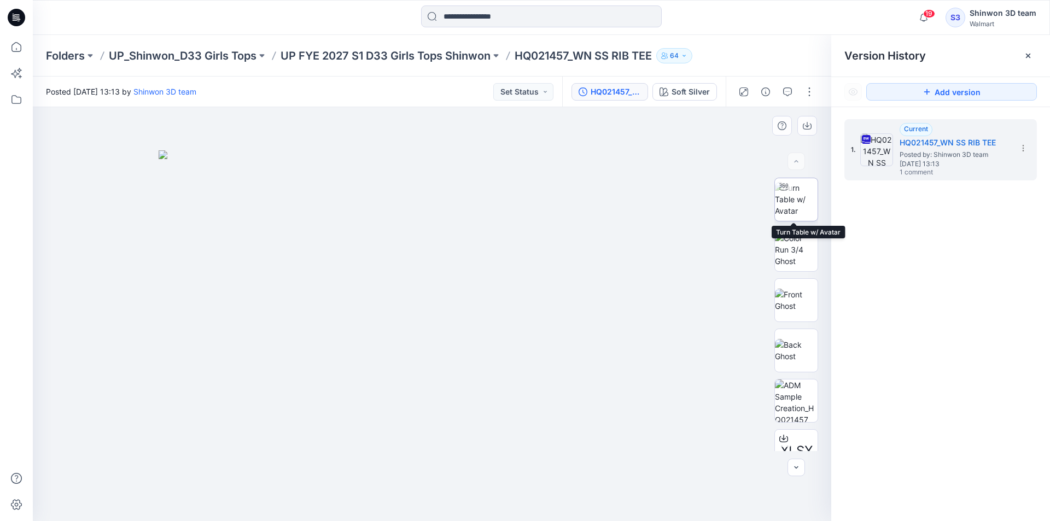
click at [790, 213] on img at bounding box center [796, 199] width 43 height 34
drag, startPoint x: 769, startPoint y: 91, endPoint x: 760, endPoint y: 81, distance: 13.5
click at [768, 90] on icon "button" at bounding box center [765, 92] width 9 height 9
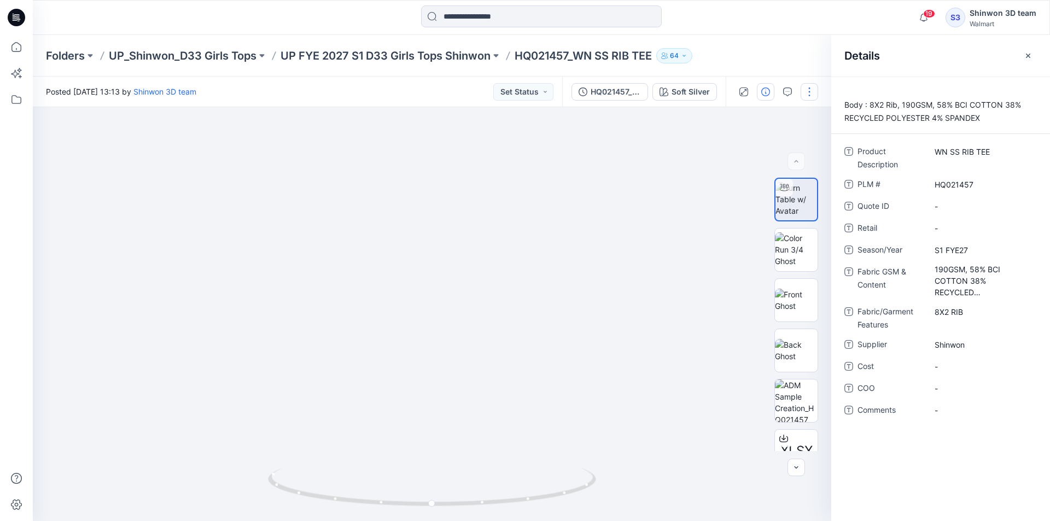
click at [804, 90] on button "button" at bounding box center [810, 92] width 18 height 18
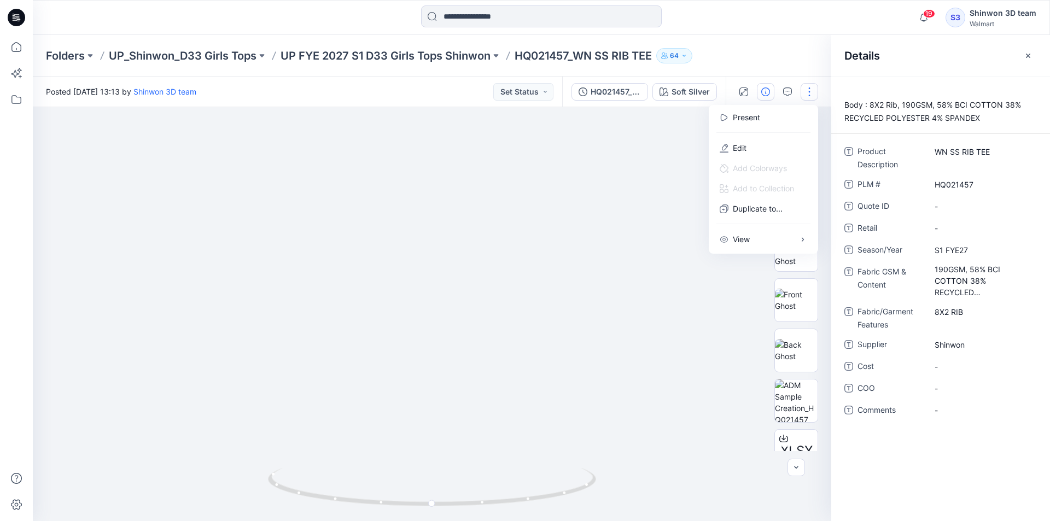
drag, startPoint x: 667, startPoint y: 132, endPoint x: 818, endPoint y: 101, distance: 153.6
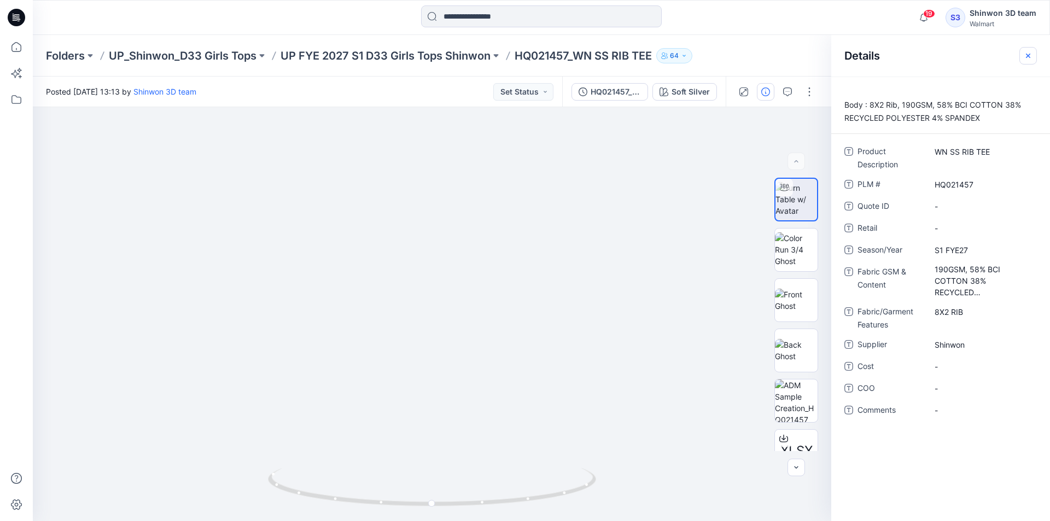
click at [1025, 55] on icon "button" at bounding box center [1028, 55] width 9 height 9
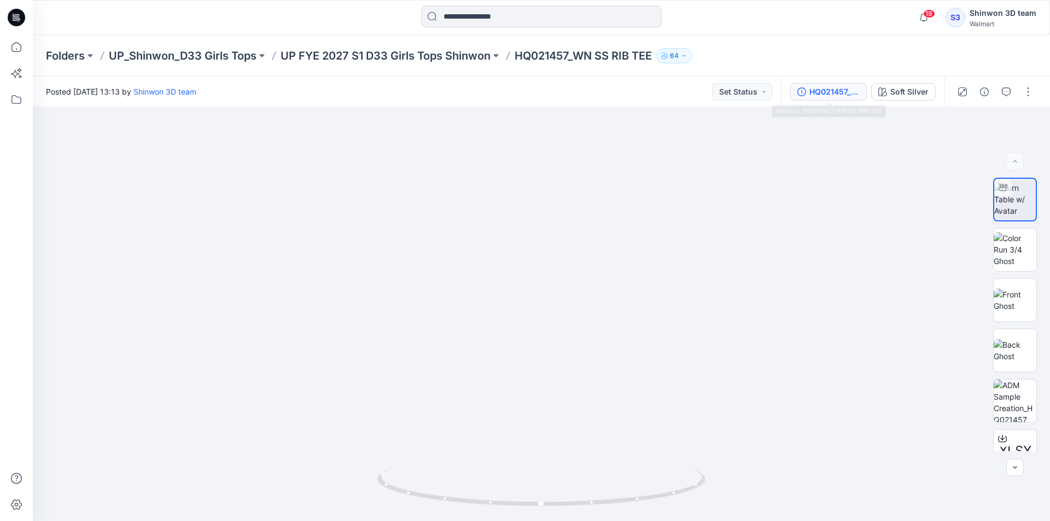
click at [822, 97] on div "HQ021457_WN SS RIB TEE" at bounding box center [835, 92] width 50 height 12
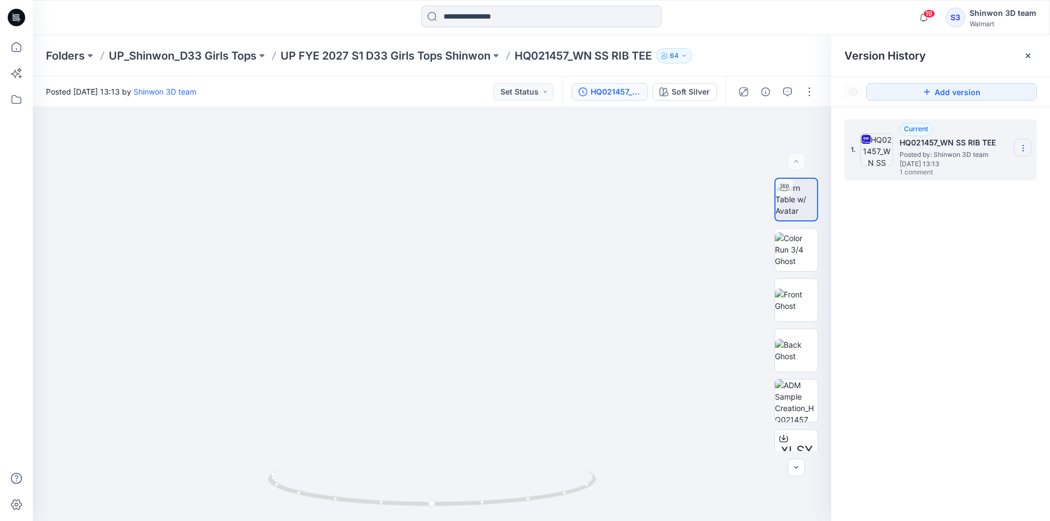
click at [1023, 146] on icon at bounding box center [1023, 146] width 1 height 1
click at [965, 172] on span "Download Source BW File" at bounding box center [967, 169] width 91 height 13
